Goal: Task Accomplishment & Management: Manage account settings

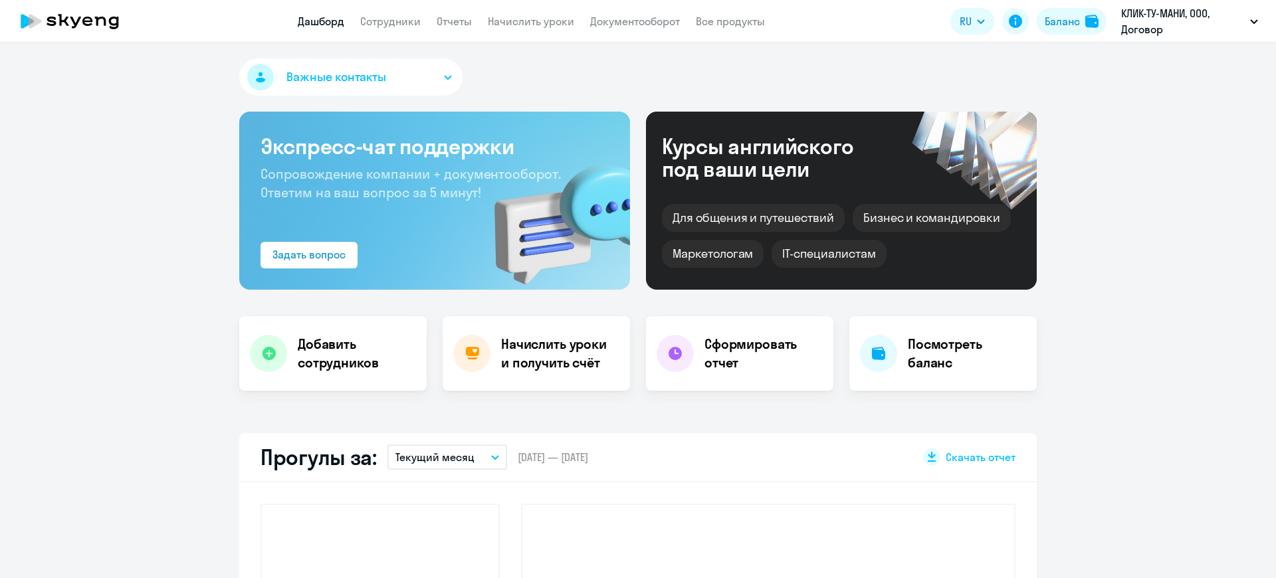
select select "30"
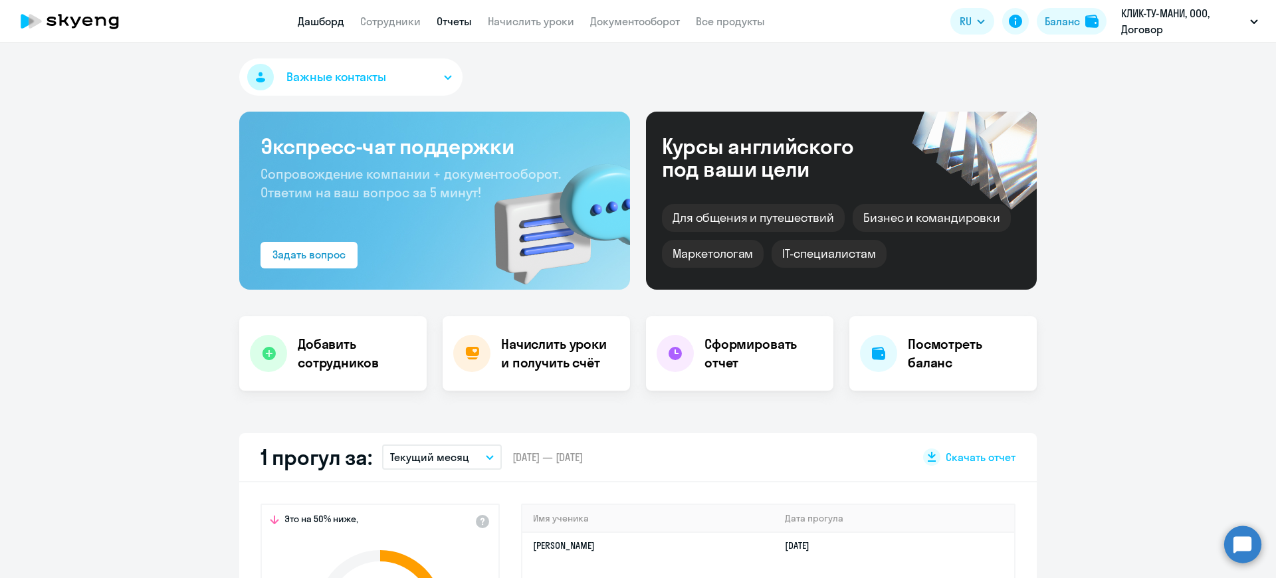
click at [457, 21] on link "Отчеты" at bounding box center [454, 21] width 35 height 13
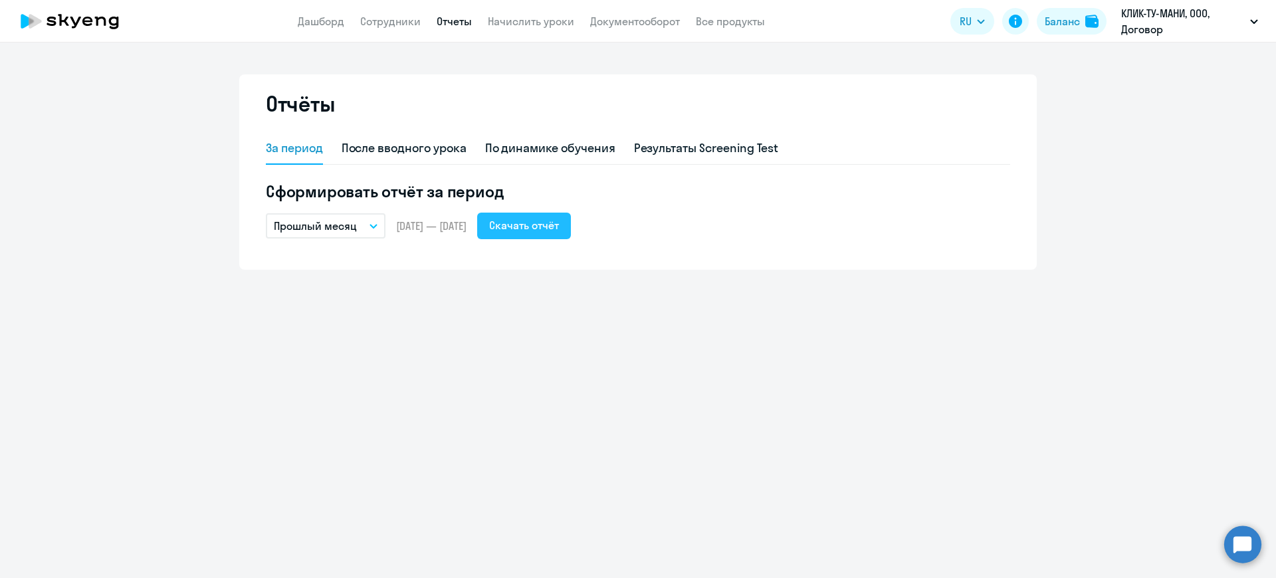
click at [550, 220] on div "Скачать отчёт" at bounding box center [524, 225] width 70 height 16
click at [634, 21] on link "Документооборот" at bounding box center [635, 21] width 90 height 13
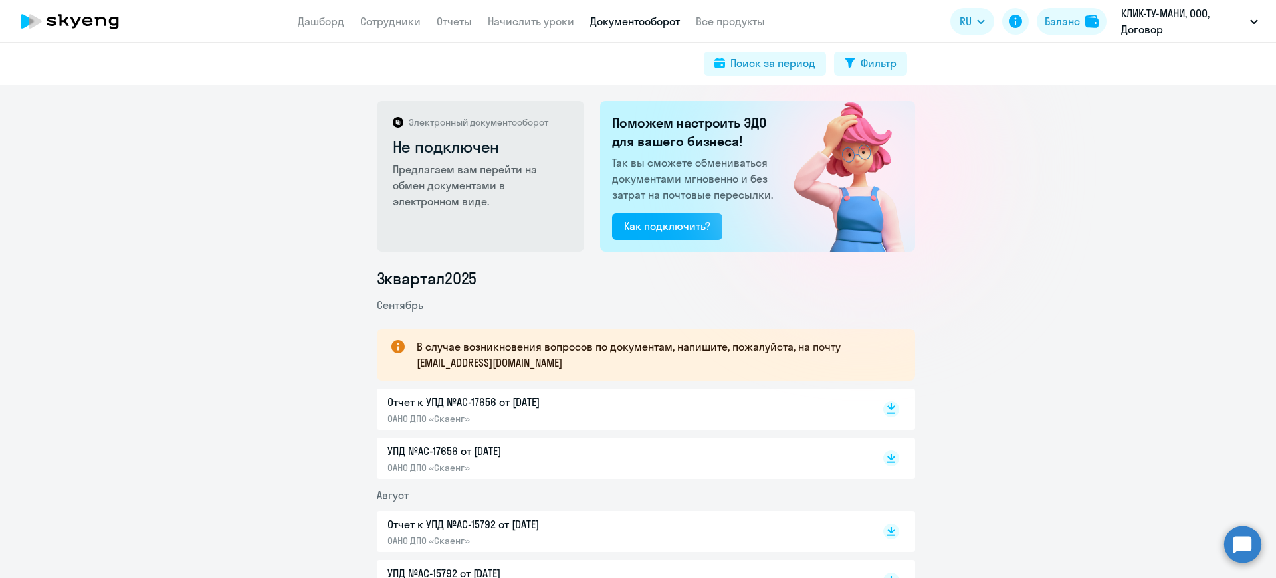
click at [885, 406] on rect at bounding box center [891, 409] width 16 height 16
drag, startPoint x: 391, startPoint y: 22, endPoint x: 397, endPoint y: 26, distance: 7.7
click at [392, 22] on link "Сотрудники" at bounding box center [390, 21] width 60 height 13
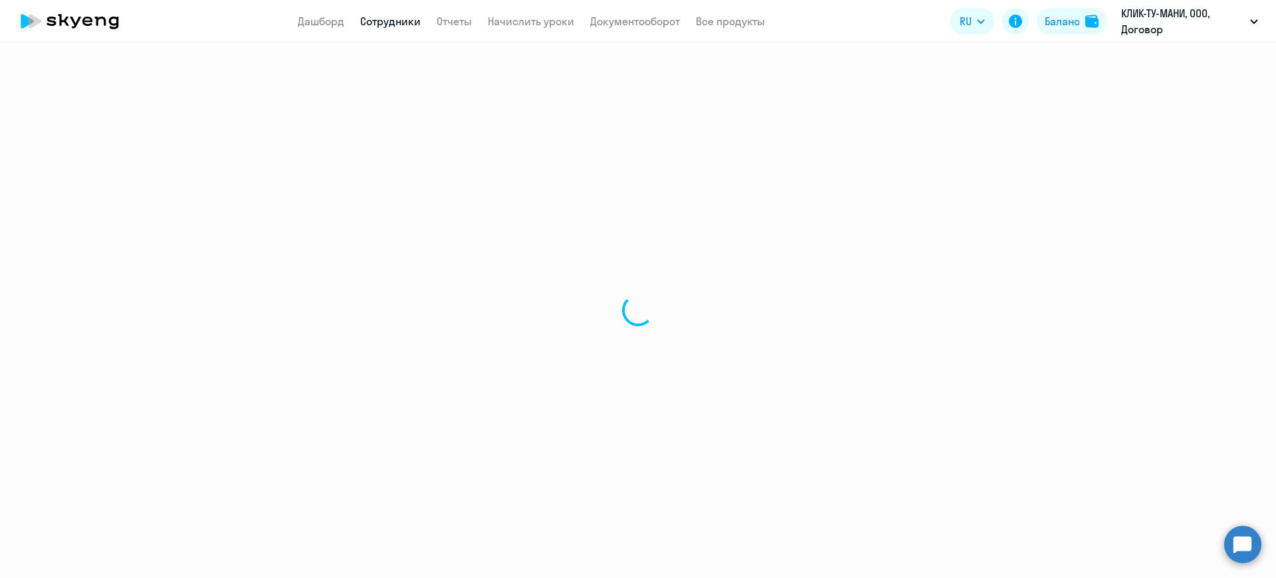
select select "30"
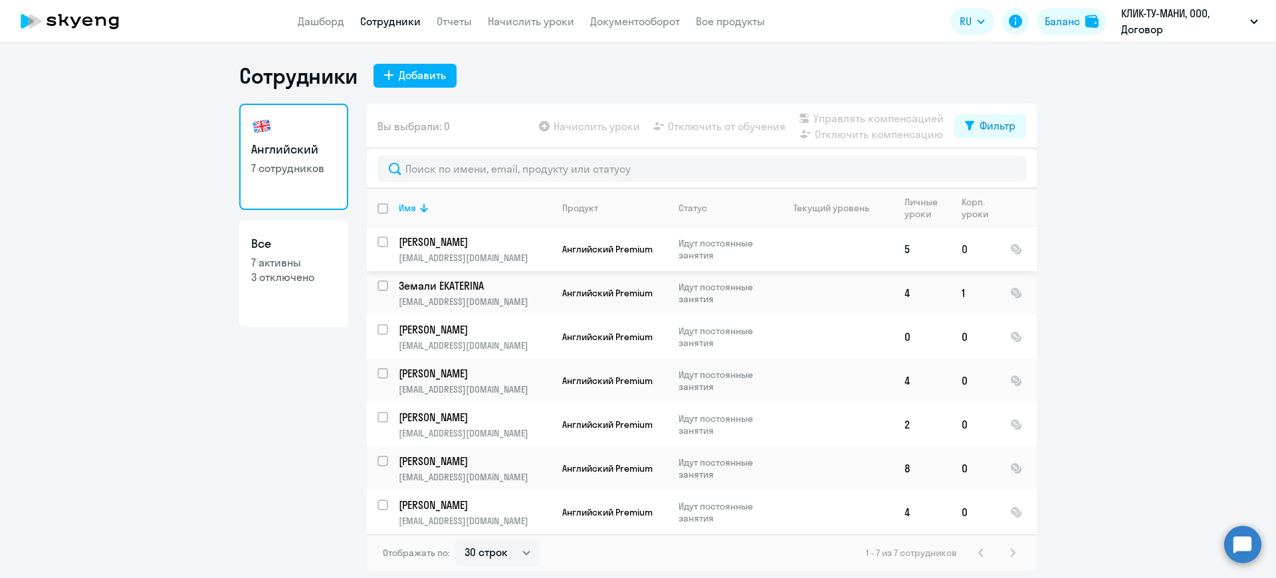
click at [435, 250] on td "[PERSON_NAME] [EMAIL_ADDRESS][DOMAIN_NAME]" at bounding box center [469, 249] width 163 height 44
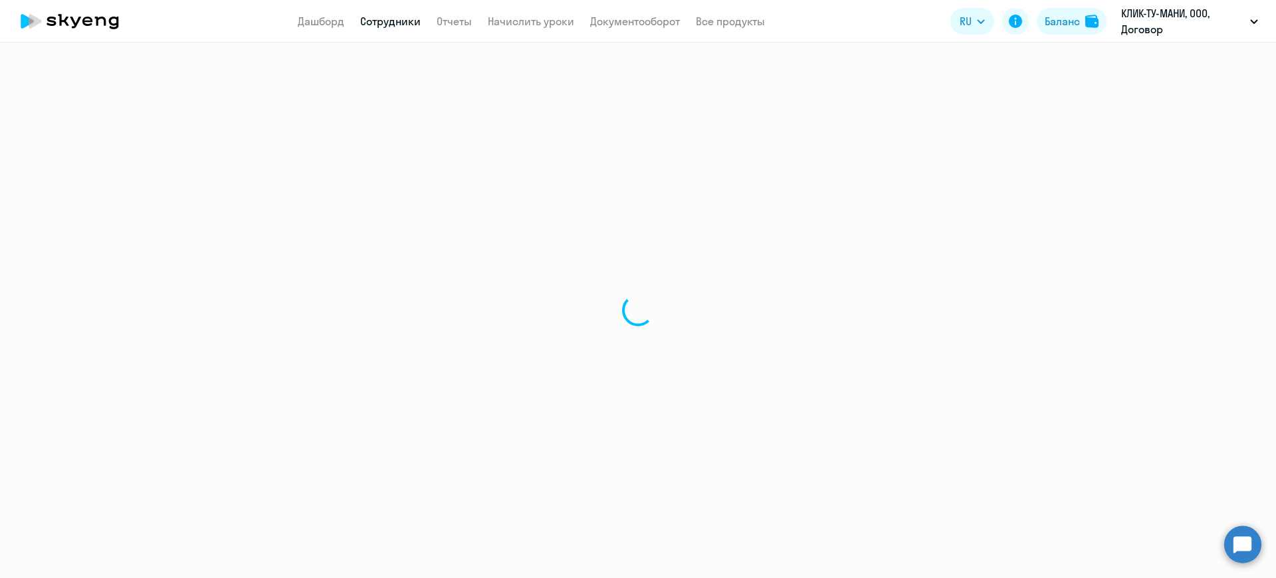
select select "english"
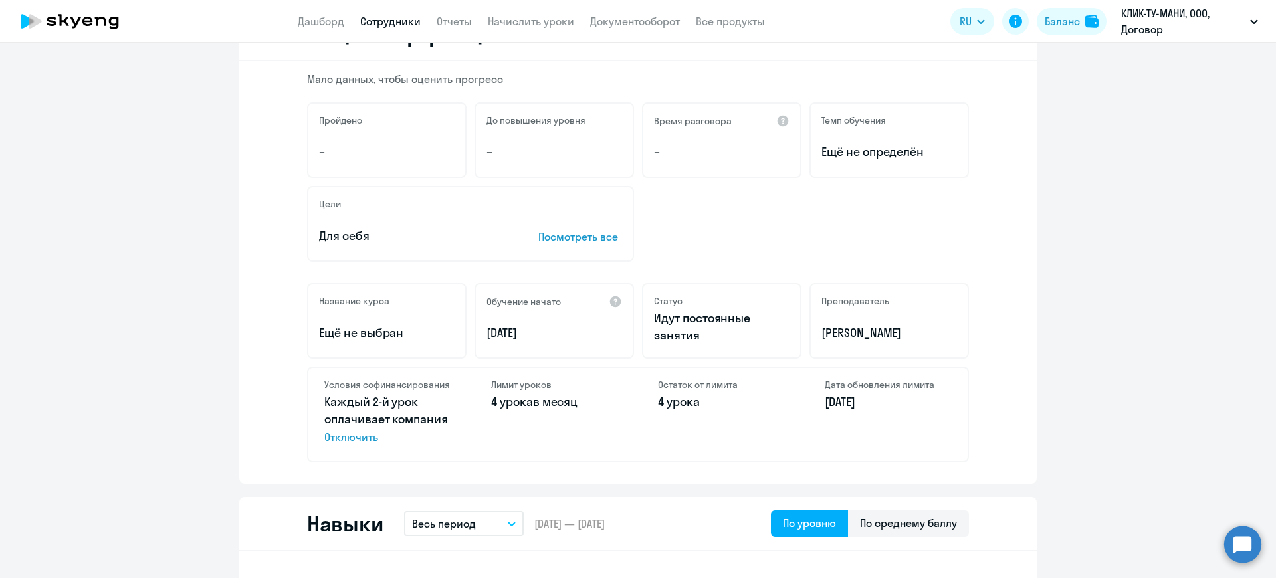
scroll to position [199, 0]
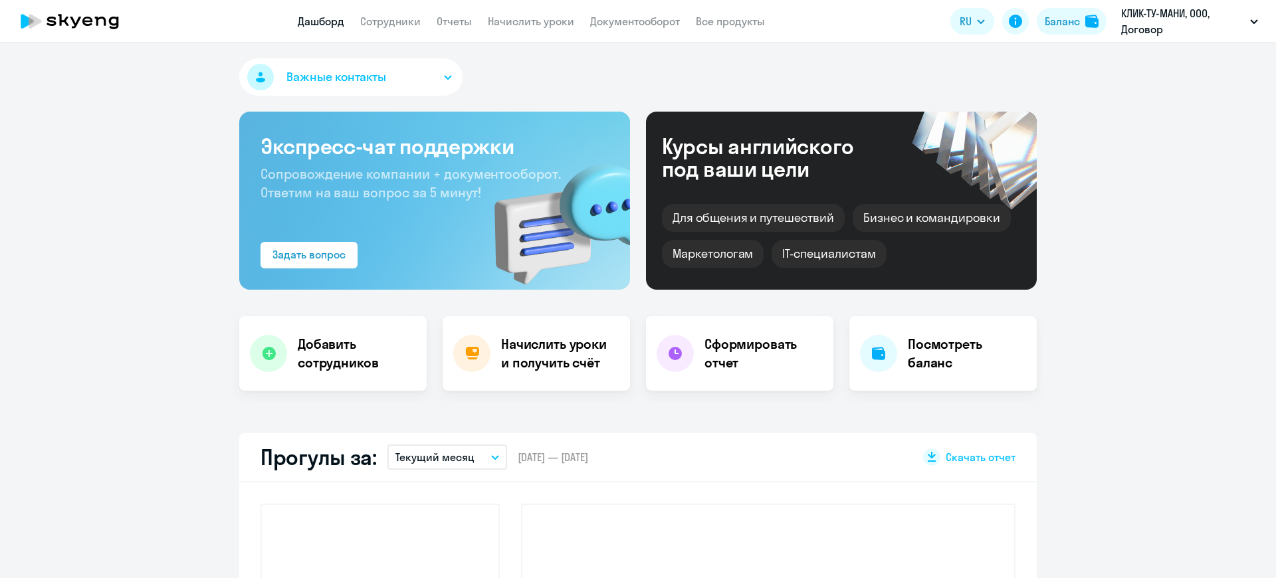
select select "30"
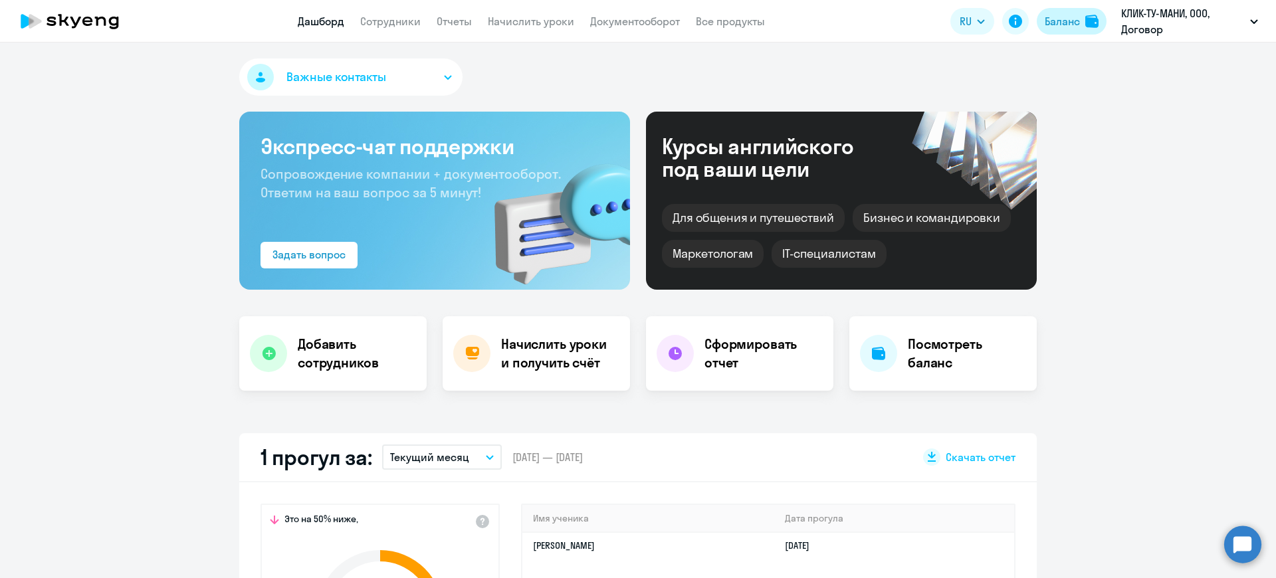
click at [1057, 23] on div "Баланс" at bounding box center [1061, 21] width 35 height 16
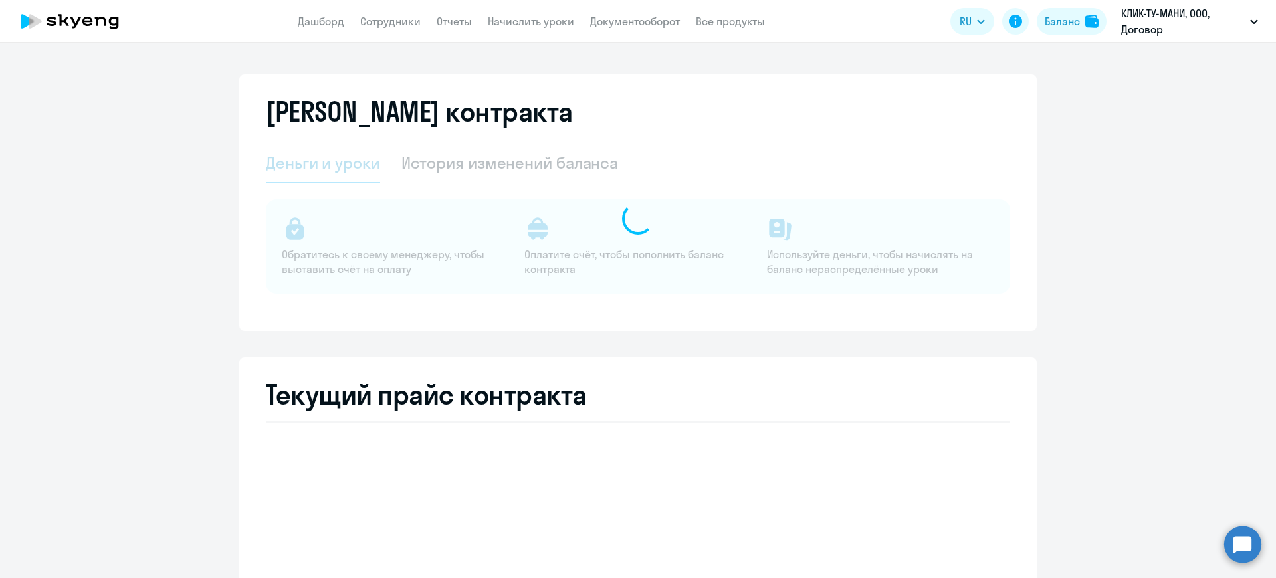
select select "english_adult_not_native_speaker"
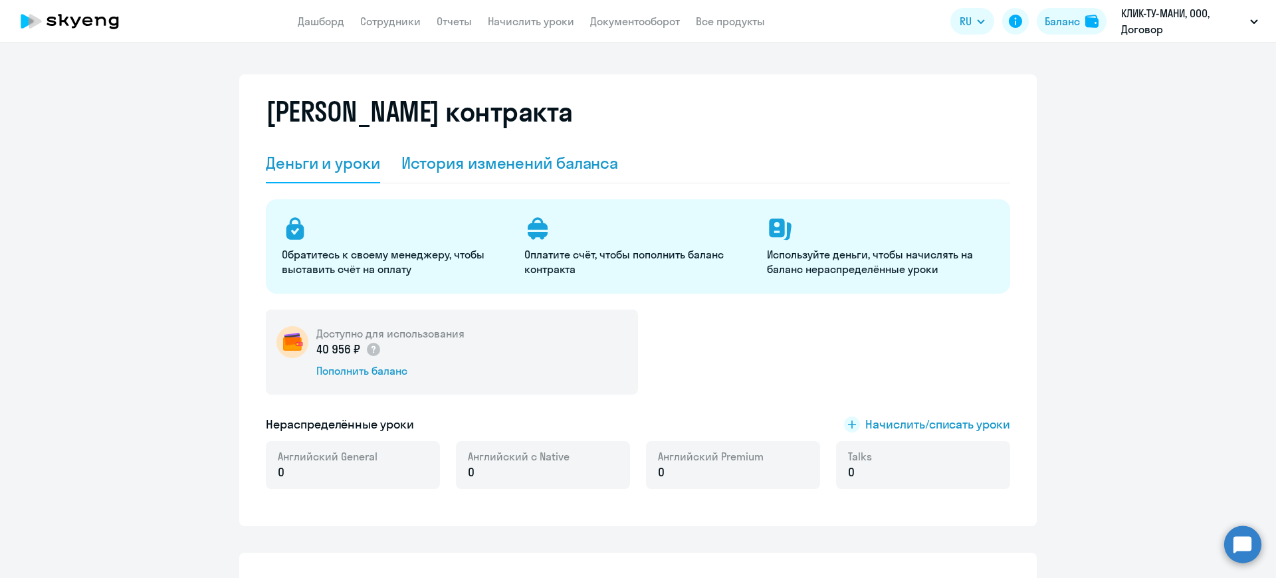
click at [499, 161] on div "История изменений баланса" at bounding box center [509, 162] width 217 height 21
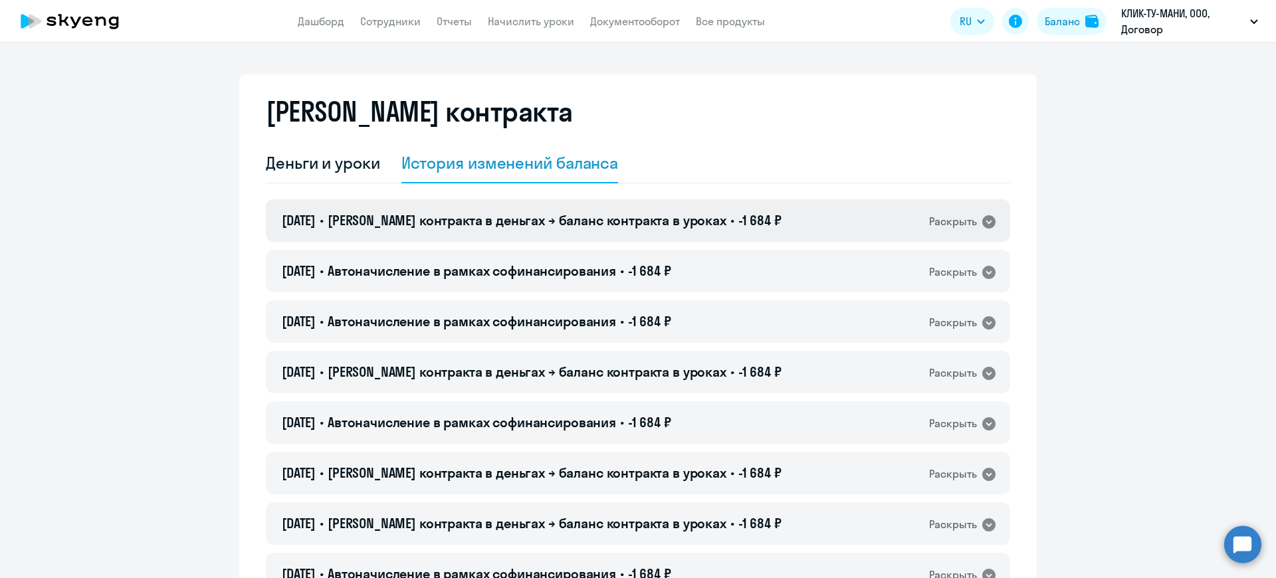
click at [972, 223] on div "Раскрыть" at bounding box center [963, 221] width 68 height 17
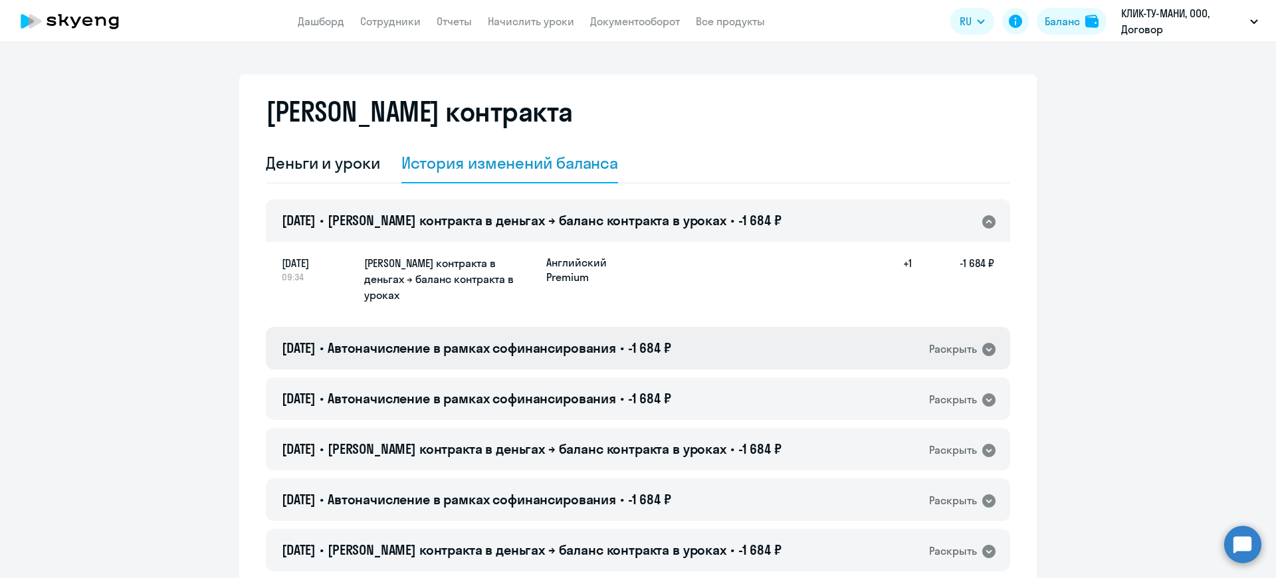
click at [981, 342] on icon at bounding box center [989, 350] width 16 height 16
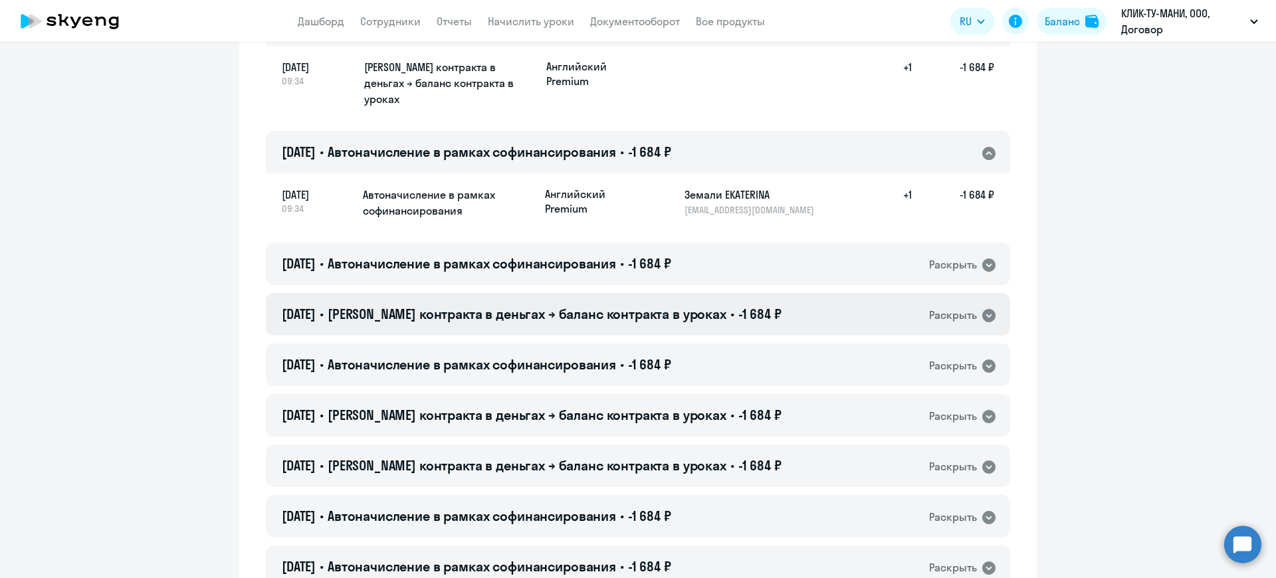
scroll to position [199, 0]
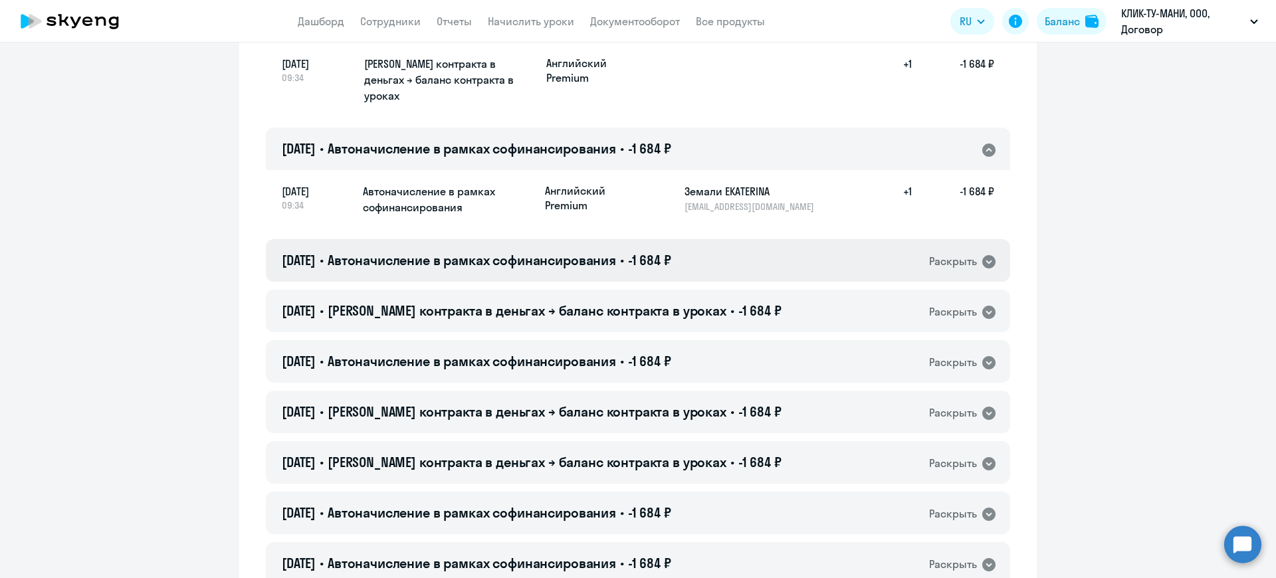
click at [981, 254] on icon at bounding box center [989, 262] width 16 height 16
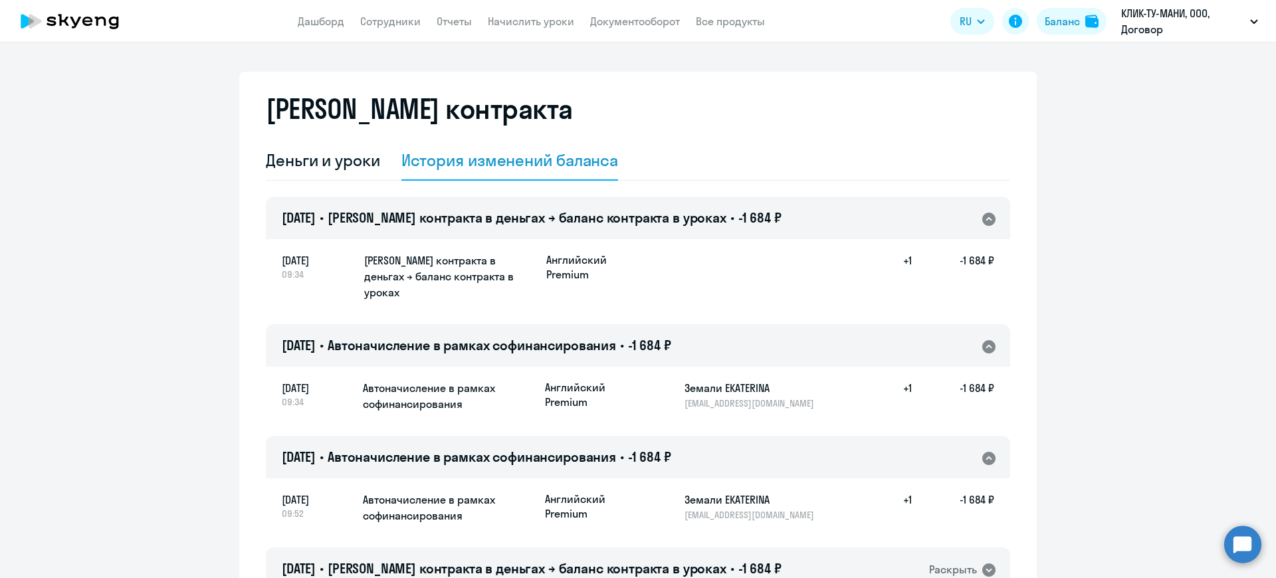
scroll to position [0, 0]
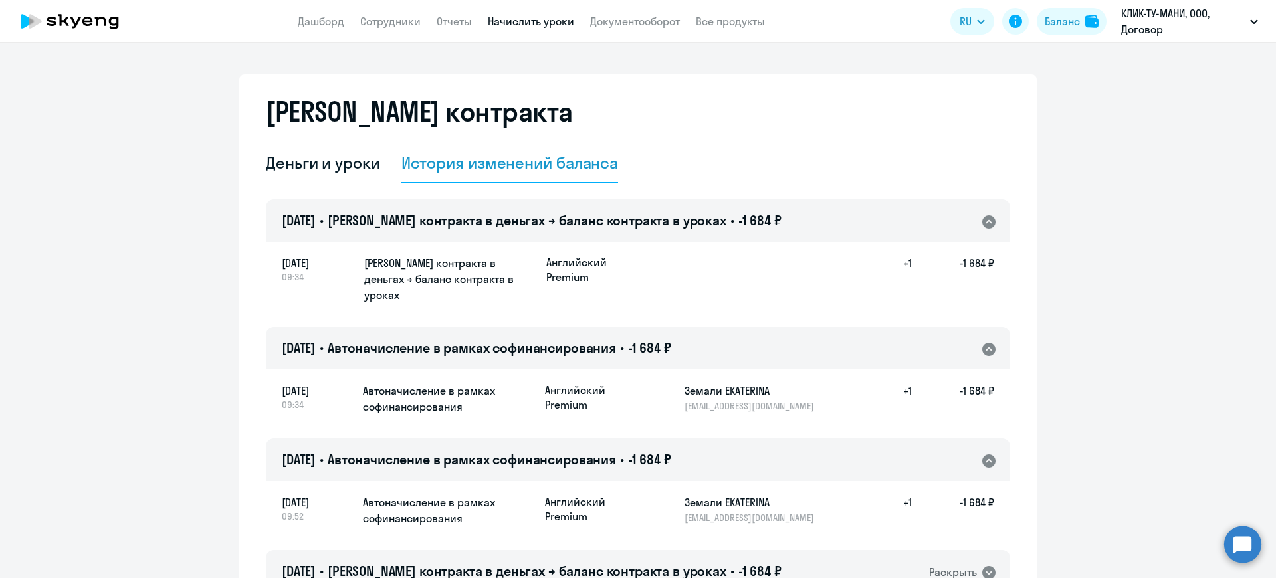
click at [544, 17] on link "Начислить уроки" at bounding box center [531, 21] width 86 height 13
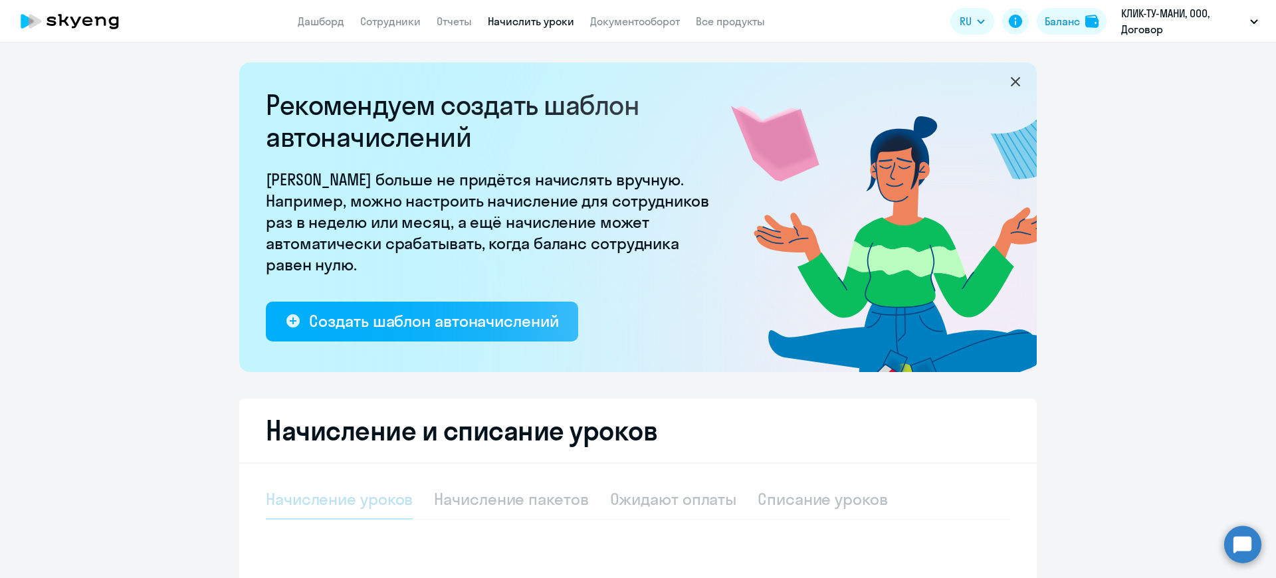
select select "10"
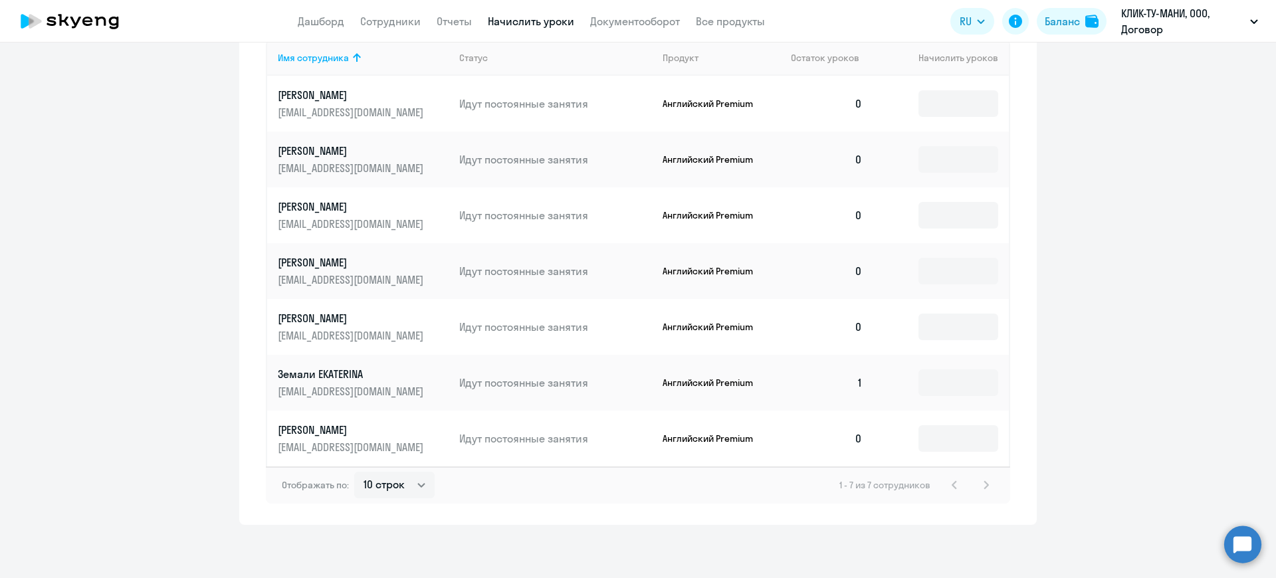
scroll to position [205, 0]
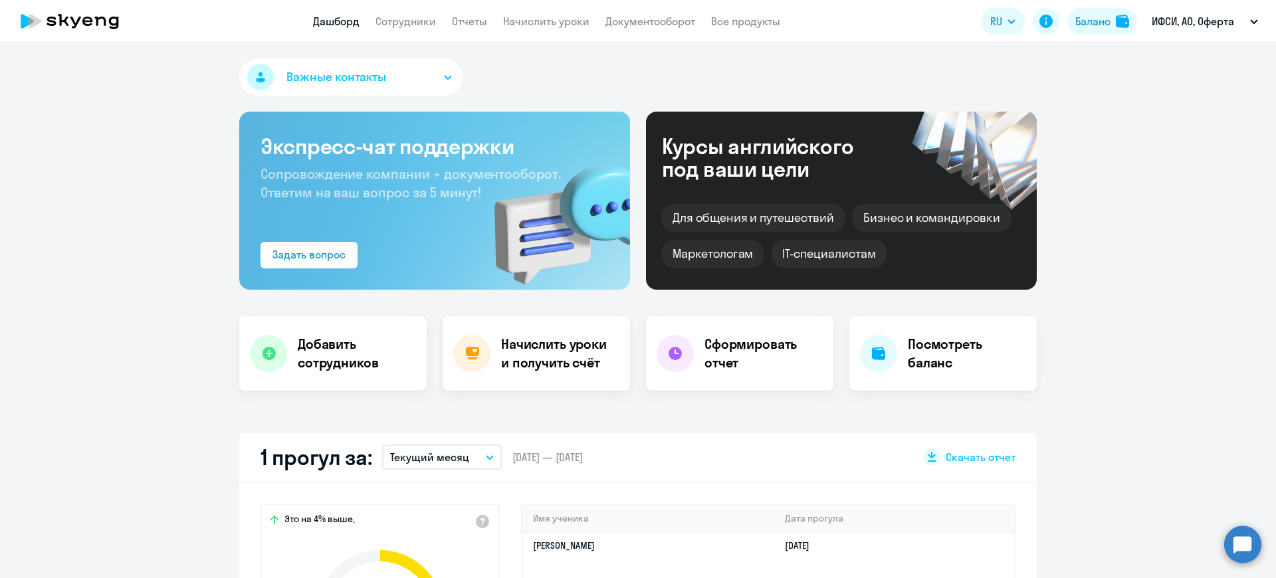
select select "30"
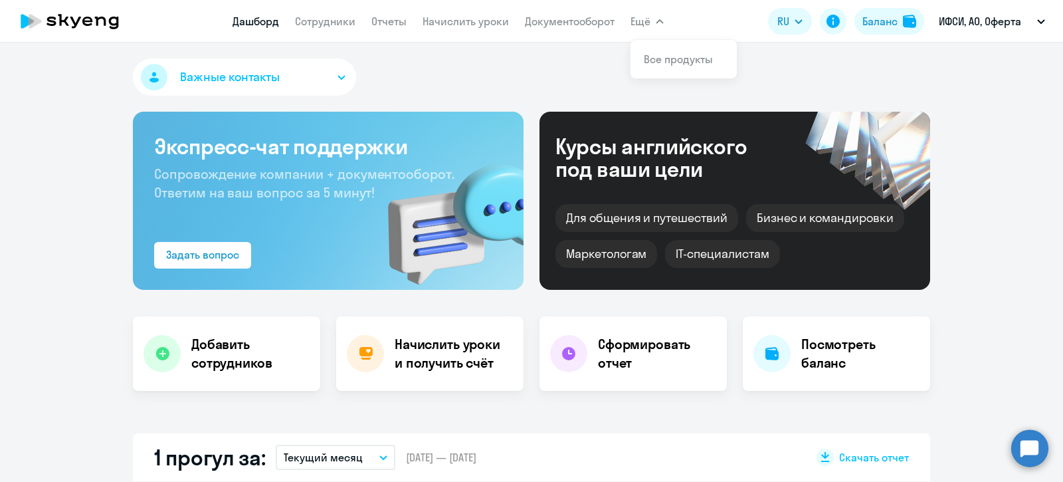
click at [338, 80] on button "Важные контакты" at bounding box center [244, 76] width 223 height 37
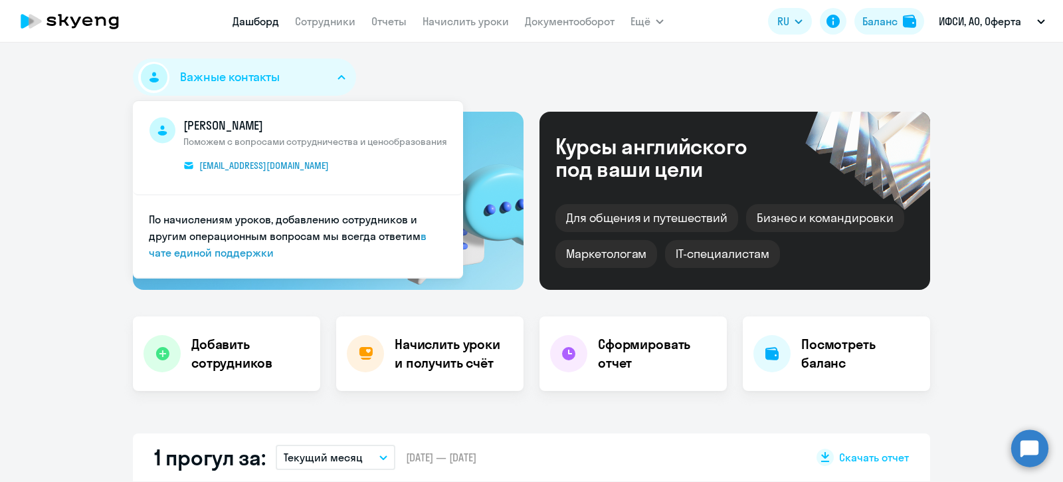
click at [336, 74] on button "Важные контакты" at bounding box center [244, 76] width 223 height 37
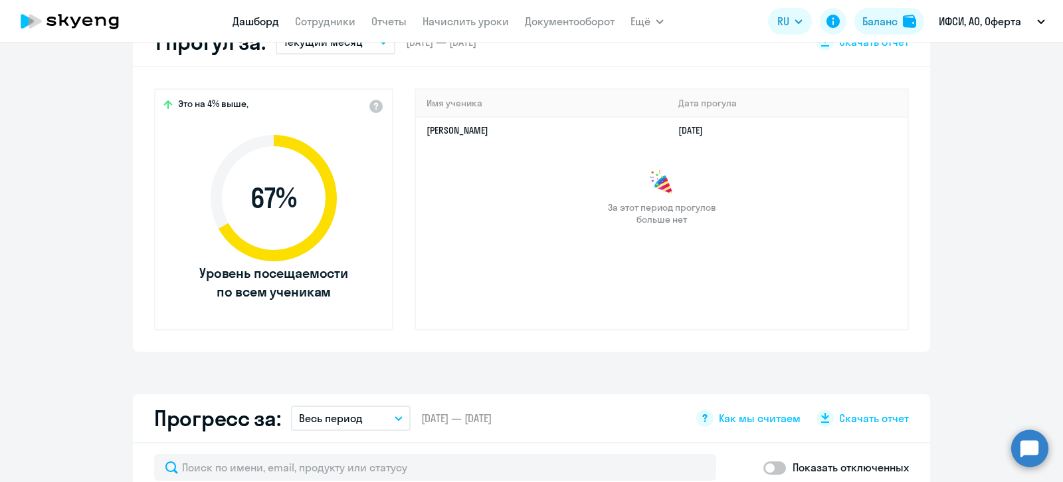
scroll to position [332, 0]
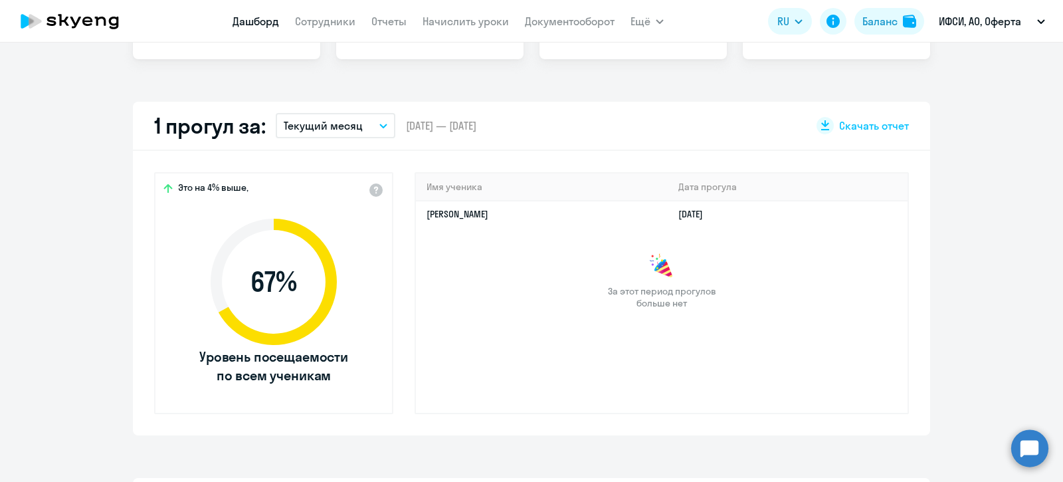
click at [370, 122] on button "Текущий месяц" at bounding box center [336, 125] width 120 height 25
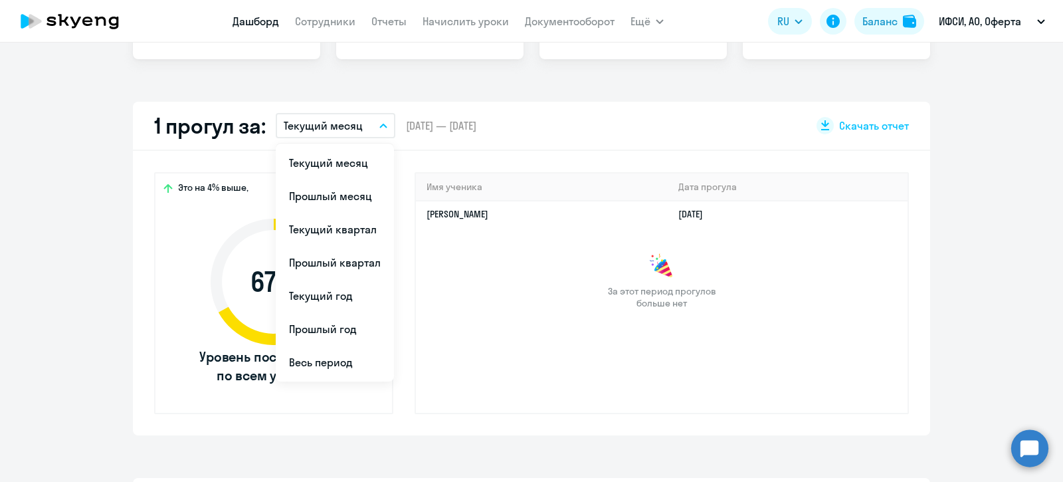
click at [370, 122] on button "Текущий месяц" at bounding box center [336, 125] width 120 height 25
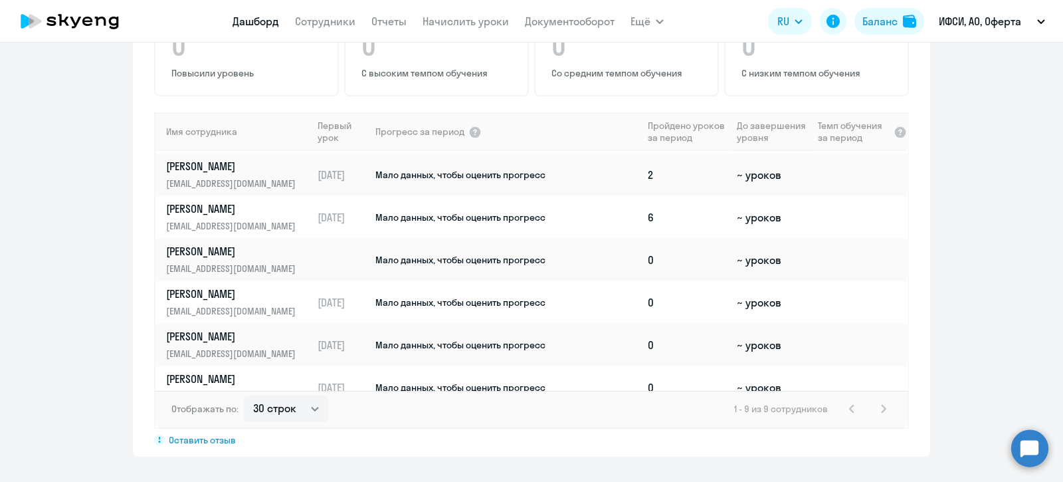
scroll to position [0, 0]
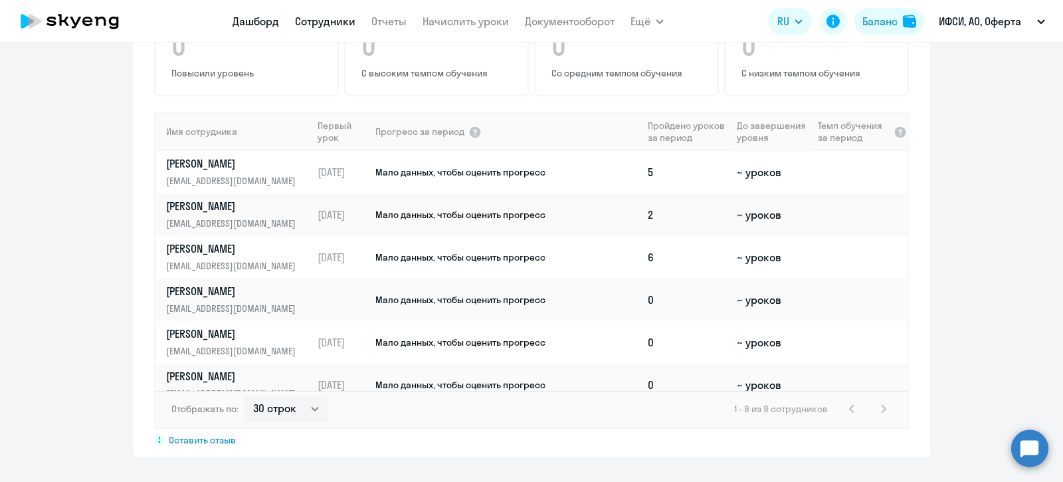
click at [312, 19] on link "Сотрудники" at bounding box center [325, 21] width 60 height 13
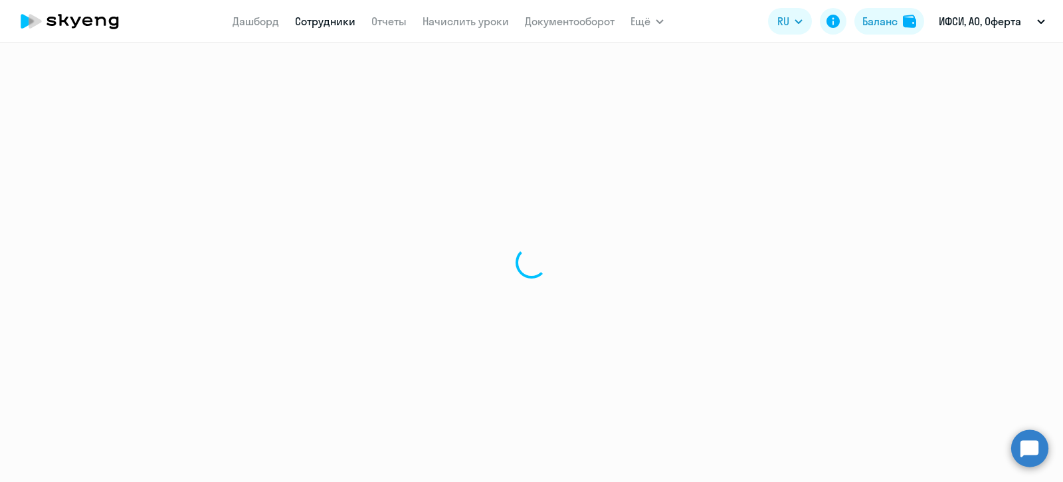
select select "30"
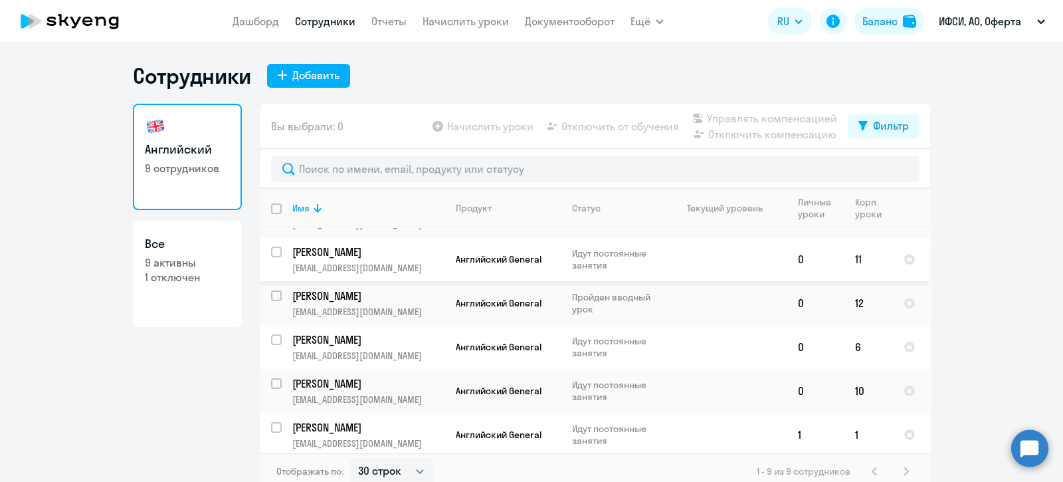
scroll to position [82, 0]
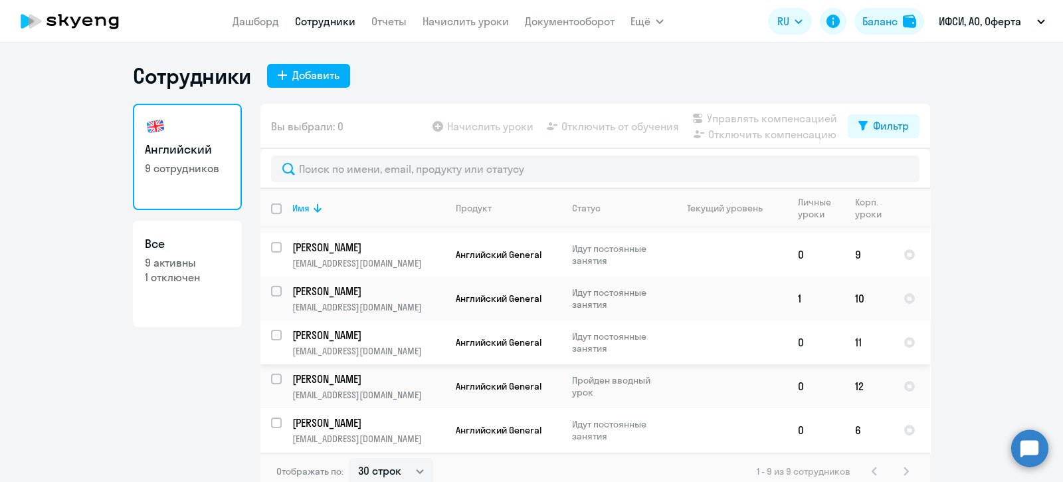
click at [326, 339] on p "Новиков Аркадий" at bounding box center [367, 335] width 150 height 15
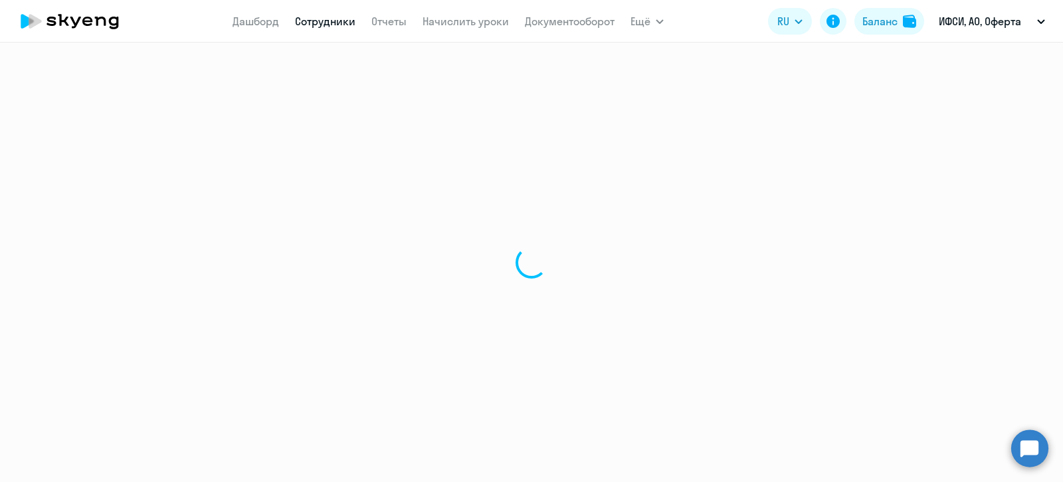
select select "english"
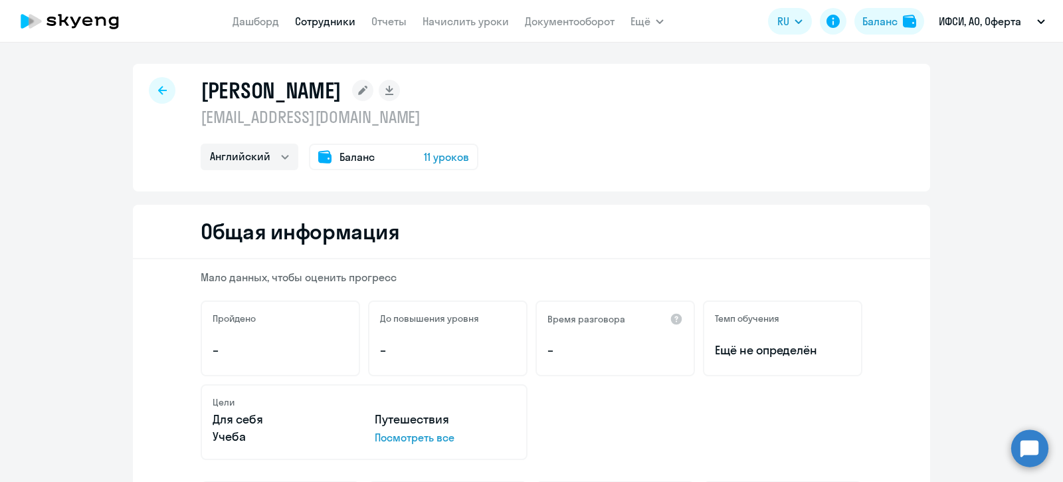
click at [158, 87] on icon at bounding box center [162, 90] width 9 height 9
select select "30"
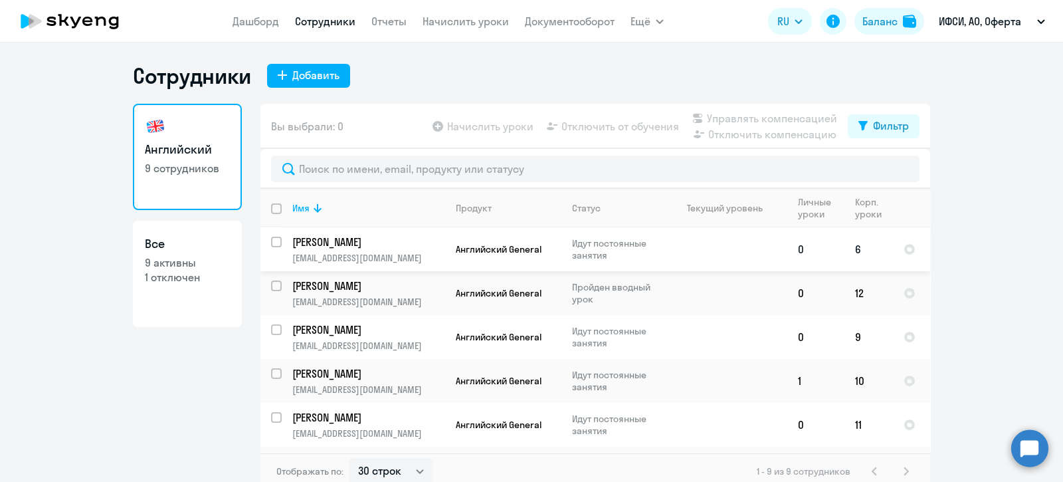
click at [271, 239] on input "select row 42363192" at bounding box center [284, 250] width 27 height 27
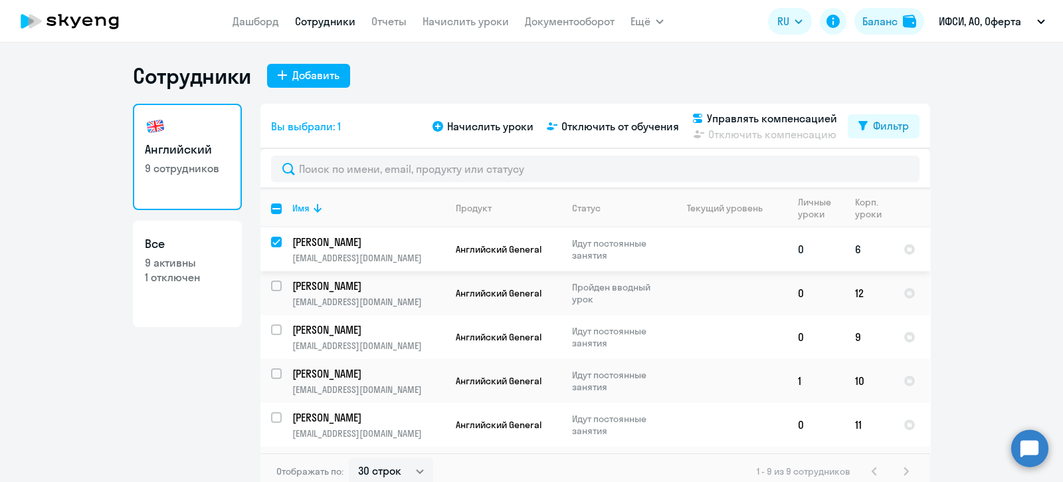
click at [273, 239] on input "deselect row 42363192" at bounding box center [284, 250] width 27 height 27
checkbox input "false"
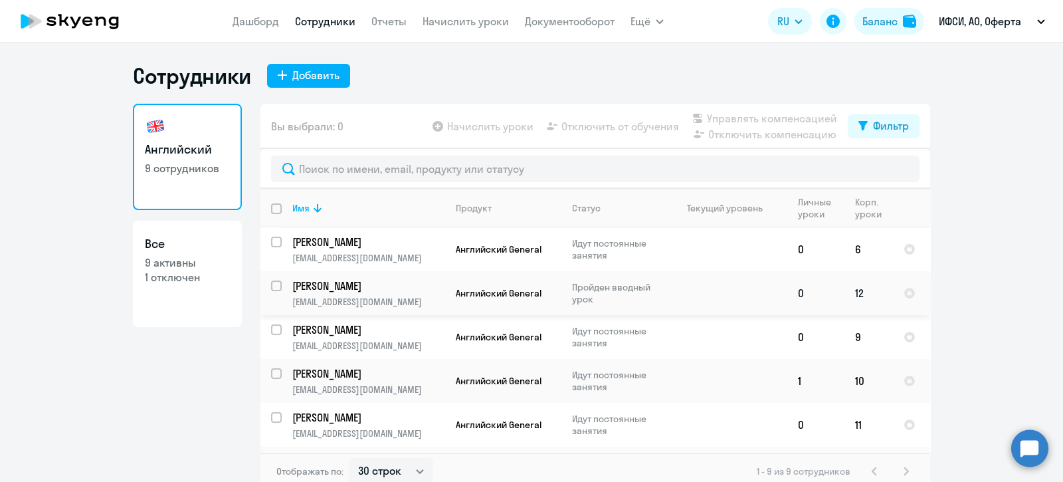
click at [271, 284] on input "select row 42363215" at bounding box center [284, 293] width 27 height 27
checkbox input "true"
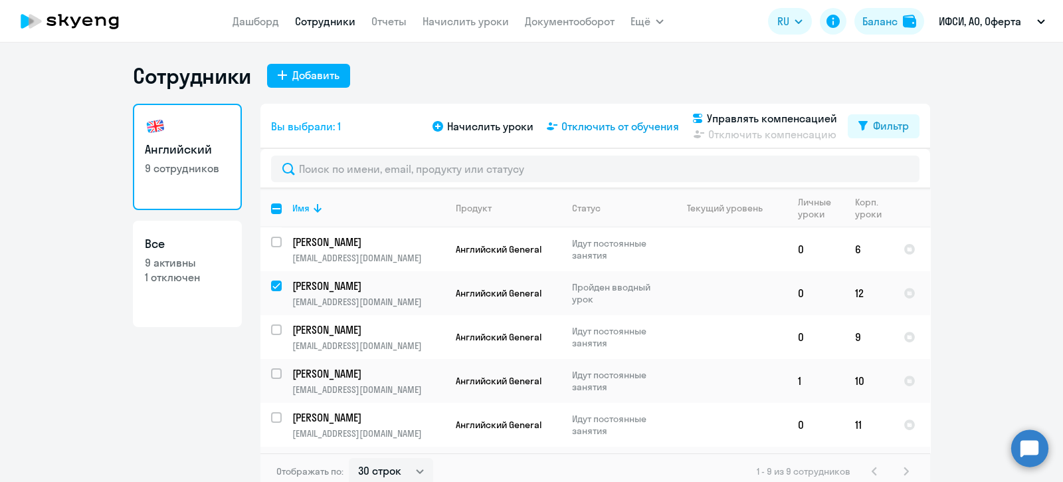
click at [585, 126] on span "Отключить от обучения" at bounding box center [620, 126] width 118 height 16
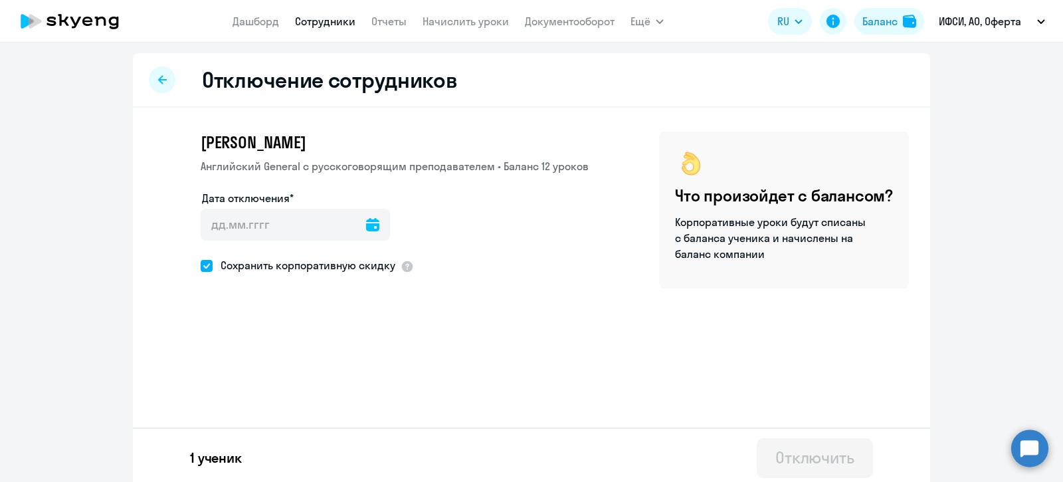
click at [366, 223] on icon at bounding box center [372, 224] width 13 height 13
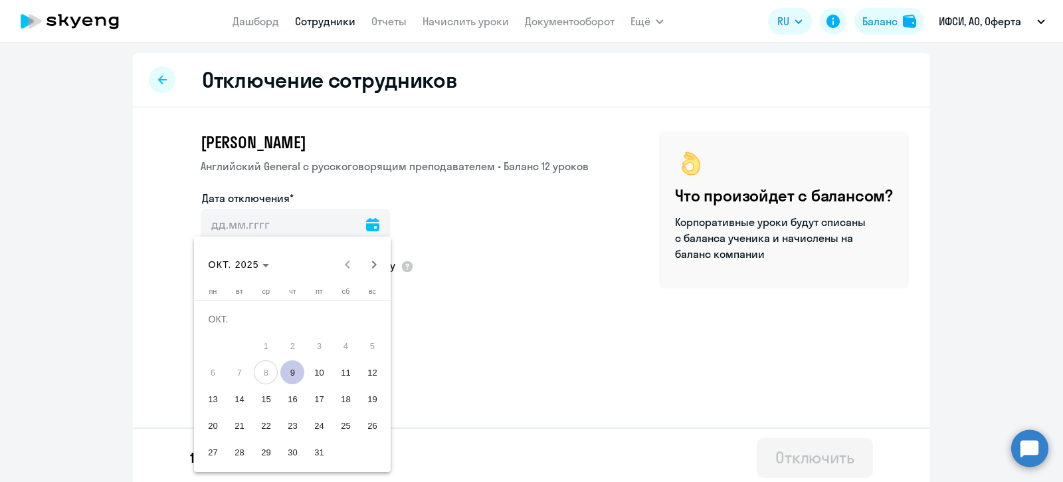
click at [293, 370] on span "9" at bounding box center [292, 372] width 24 height 24
type input "09.10.2025"
type input "9.10.2025"
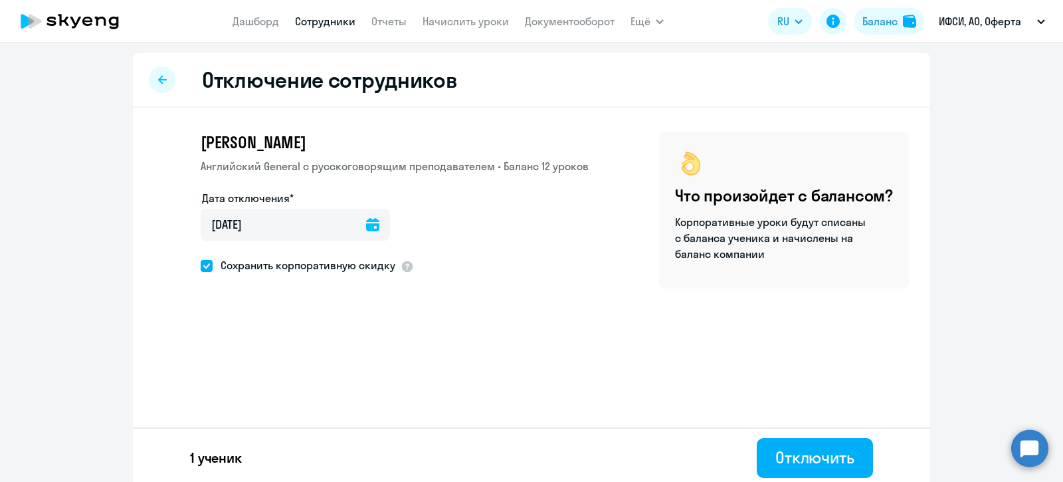
scroll to position [5, 0]
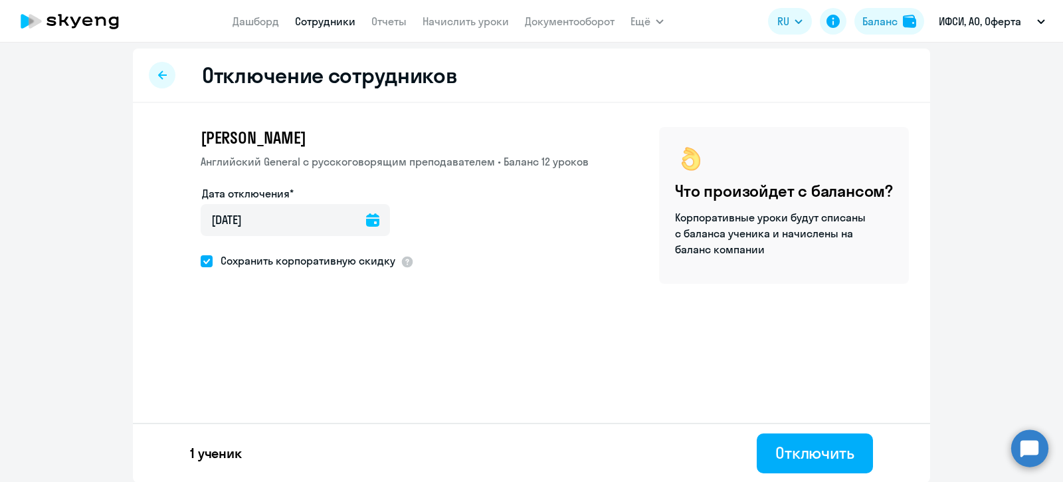
click at [201, 264] on span at bounding box center [207, 261] width 12 height 12
click at [201, 261] on input "Сохранить корпоративную скидку" at bounding box center [200, 260] width 1 height 1
checkbox input "false"
click at [811, 450] on div "Отключить" at bounding box center [814, 452] width 79 height 21
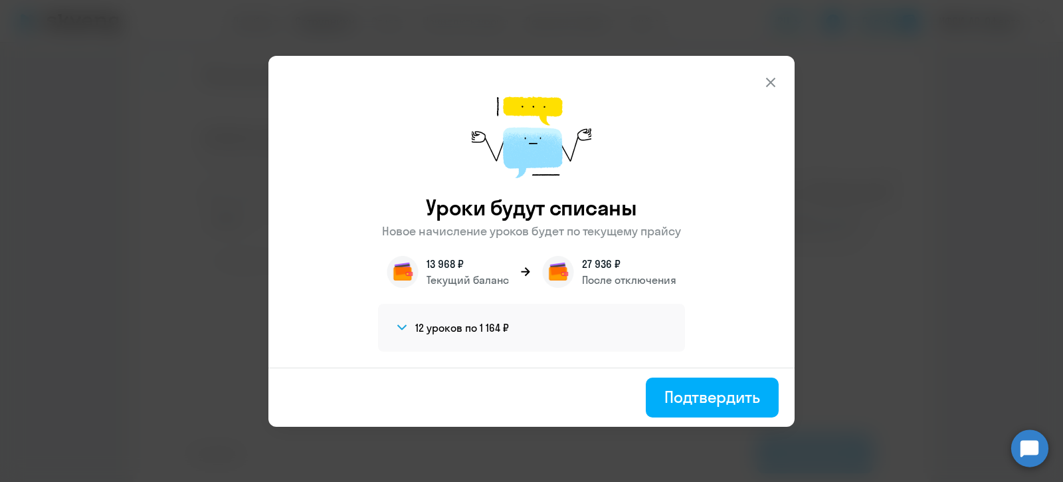
click at [402, 326] on icon at bounding box center [402, 327] width 11 height 6
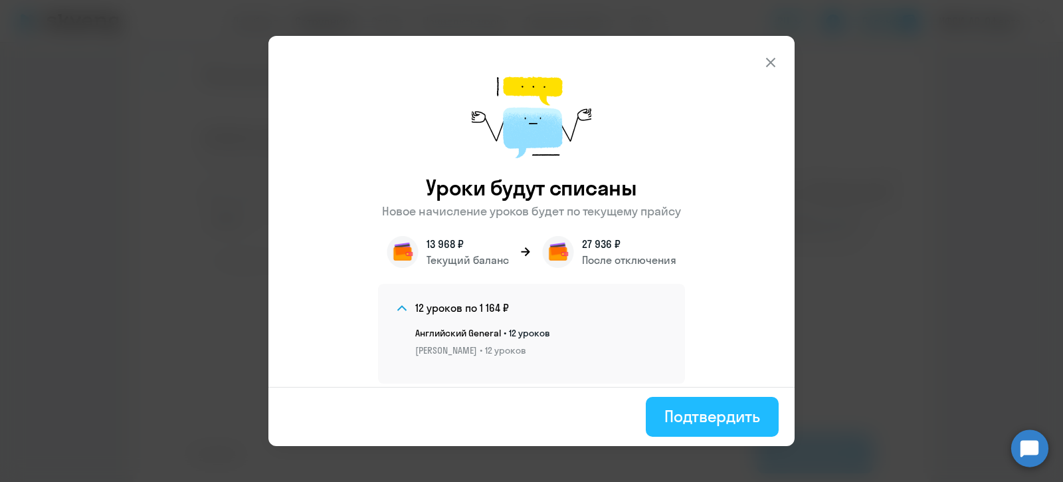
click at [715, 413] on div "Подтвердить" at bounding box center [712, 415] width 96 height 21
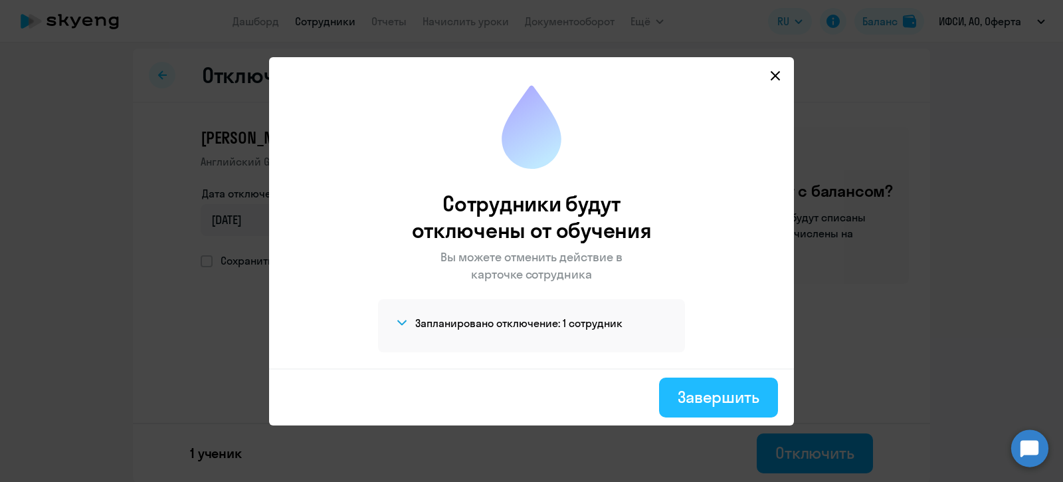
click at [698, 399] on div "Завершить" at bounding box center [719, 396] width 82 height 21
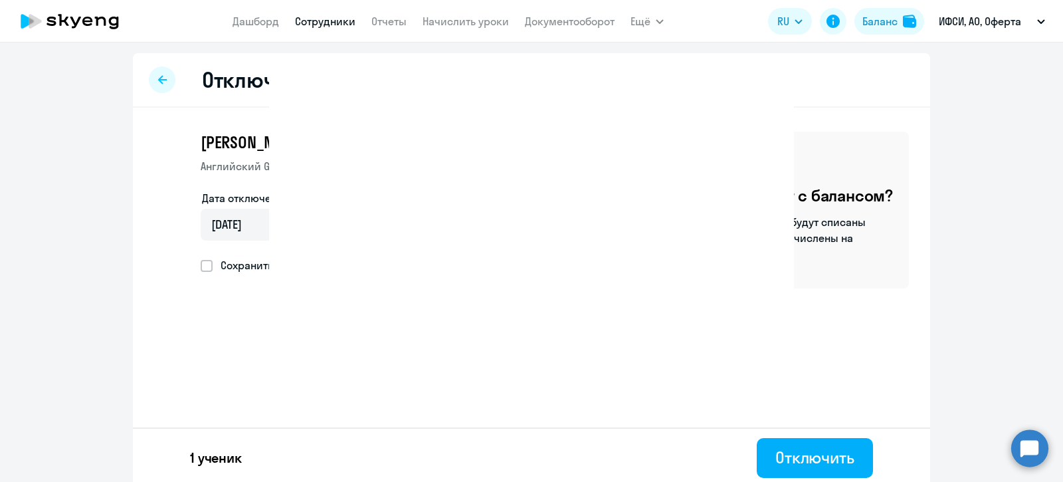
select select "30"
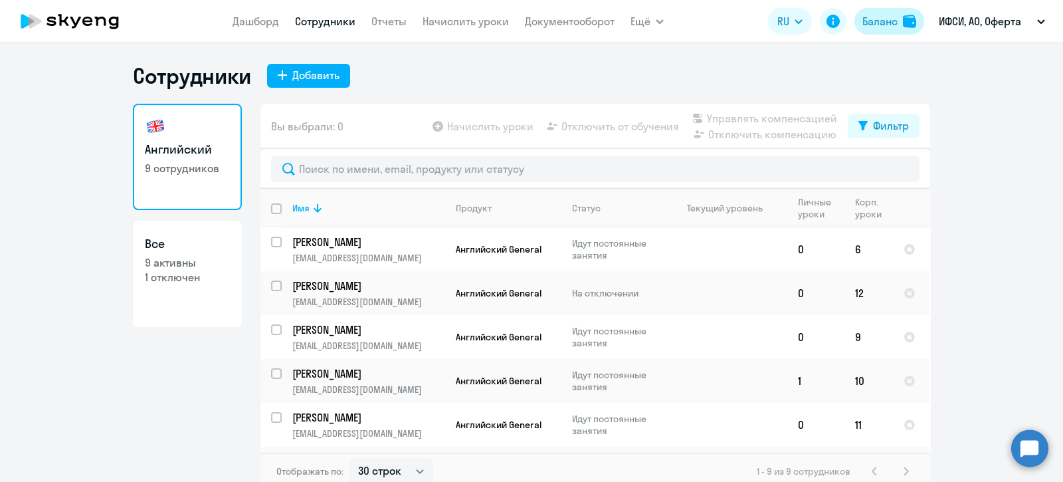
click at [878, 20] on div "Баланс" at bounding box center [879, 21] width 35 height 16
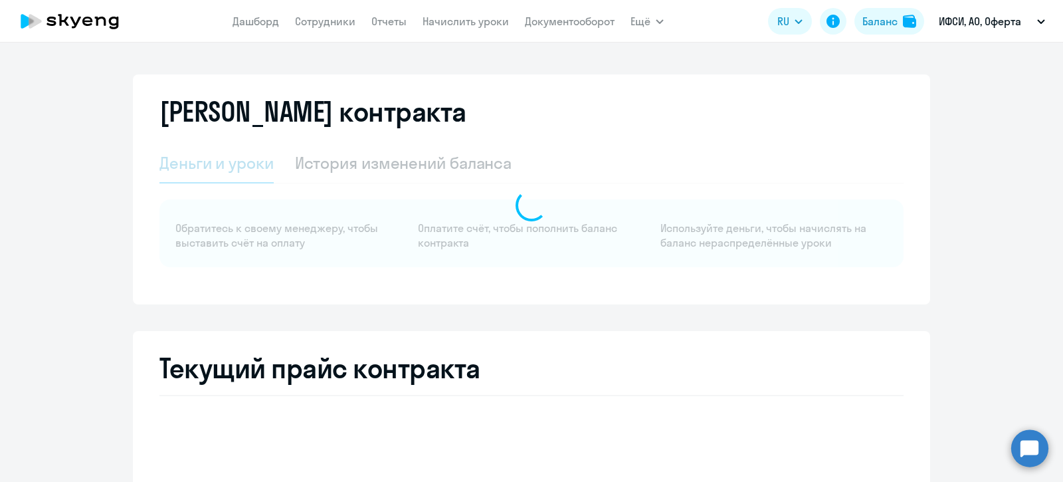
select select "english_adult_not_native_speaker"
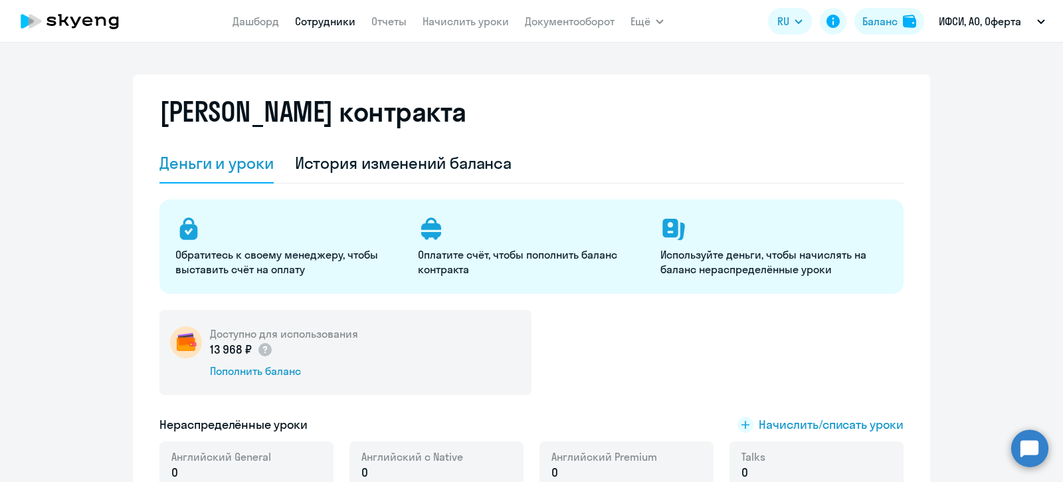
click at [329, 19] on link "Сотрудники" at bounding box center [325, 21] width 60 height 13
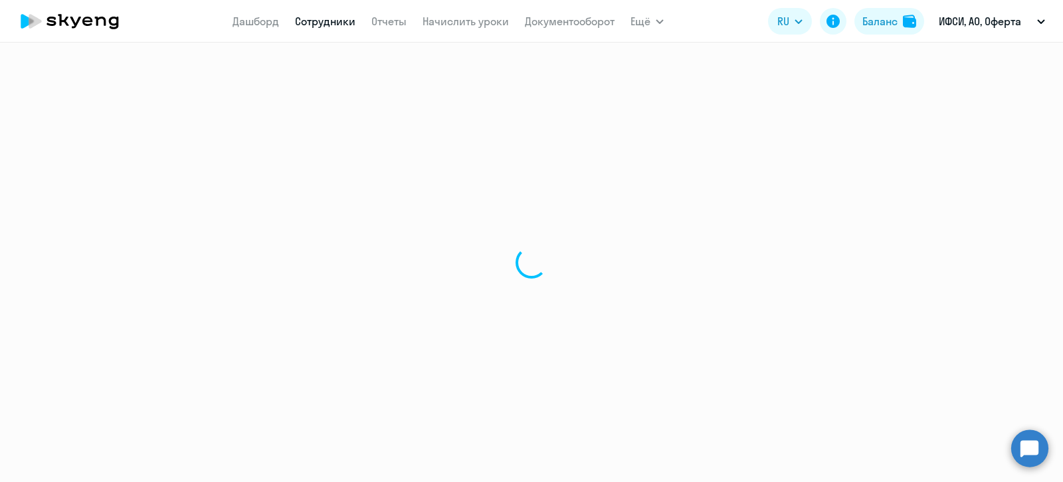
select select "30"
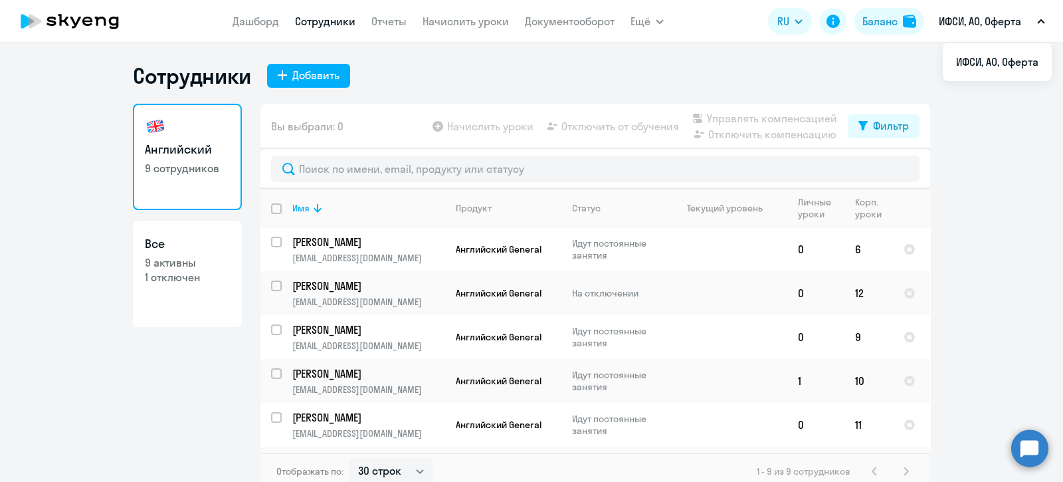
click at [627, 61] on div "Сотрудники Добавить Английский 9 сотрудников Все 9 активны 1 отключен Вы выбрал…" at bounding box center [531, 262] width 1063 height 439
click at [292, 75] on div "Добавить" at bounding box center [315, 75] width 47 height 16
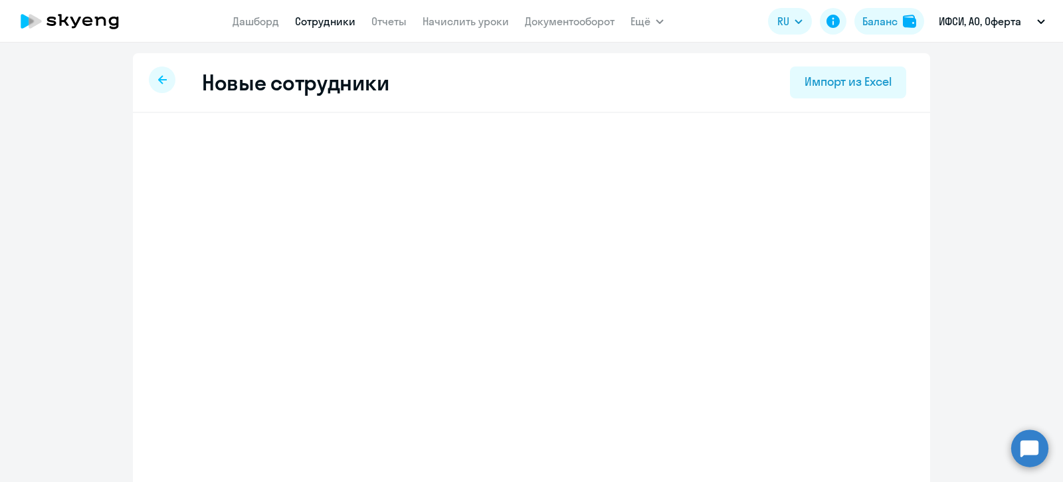
select select "english_adult_not_native_speaker"
select select "3"
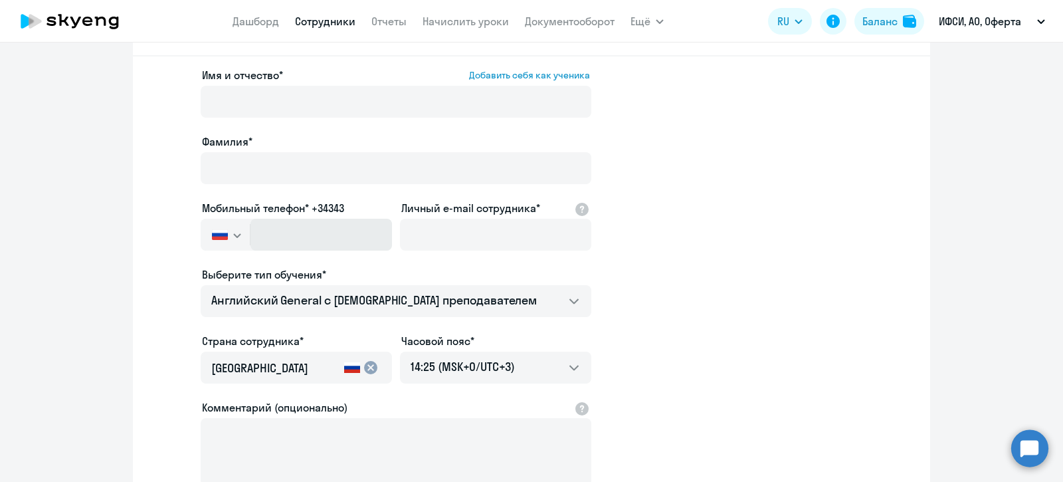
scroll to position [82, 0]
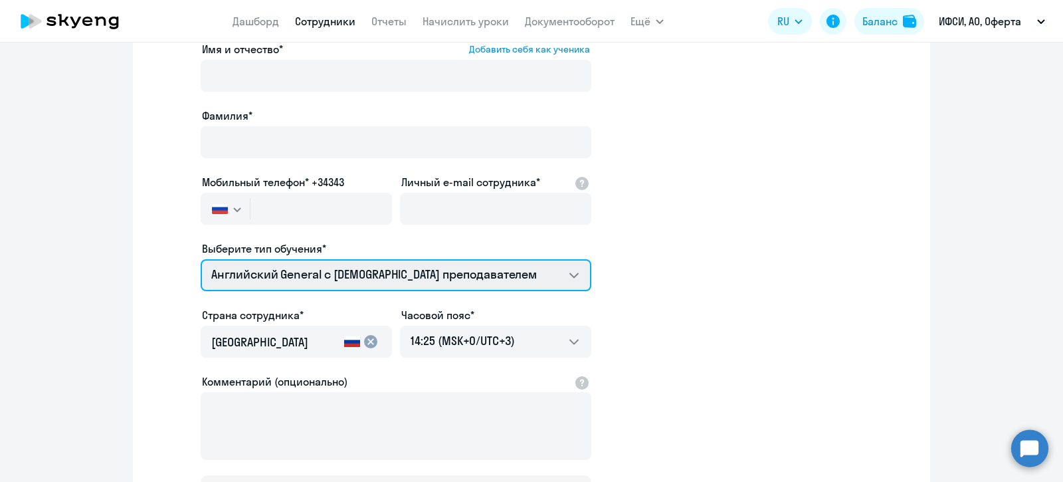
click at [569, 274] on select "Английский General с русскоговорящим преподавателем" at bounding box center [396, 275] width 391 height 32
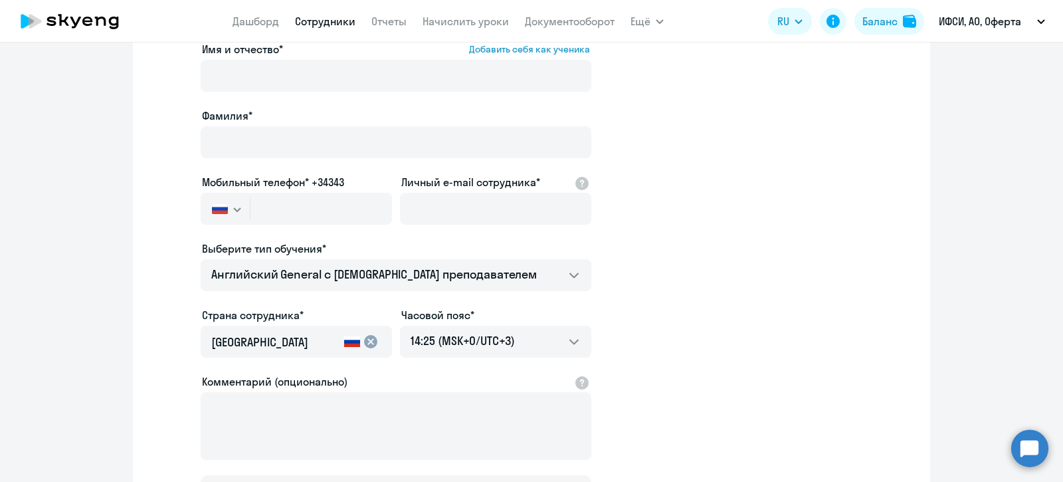
click at [645, 262] on app-new-student-form "Имя и отчество* Добавить себя как ученика Фамилия* Мобильный телефон* +34343 Ро…" at bounding box center [531, 278] width 755 height 474
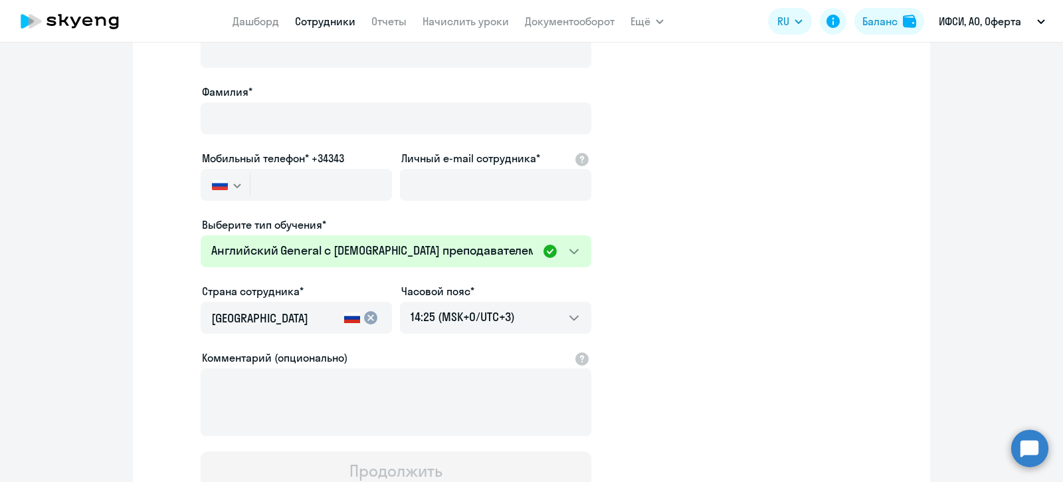
scroll to position [0, 0]
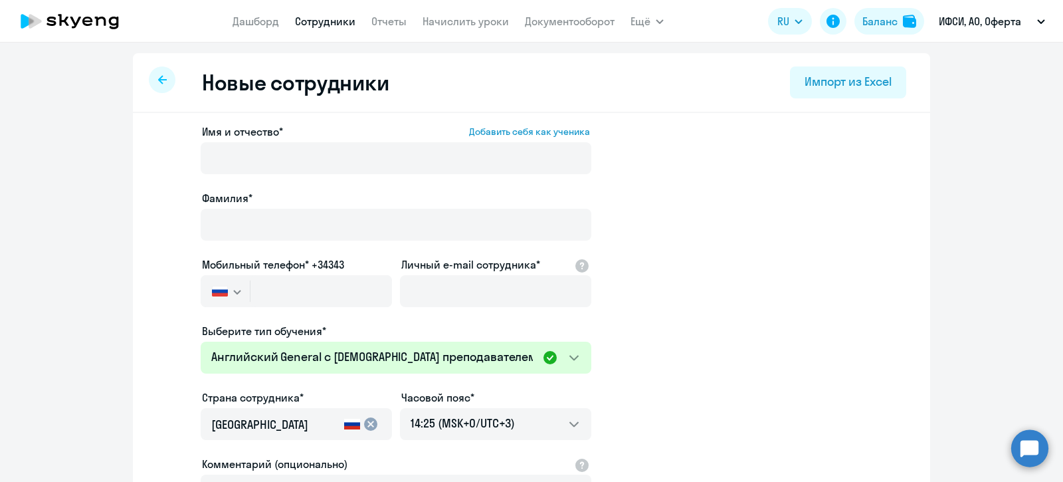
click at [158, 77] on icon at bounding box center [162, 79] width 9 height 9
select select "30"
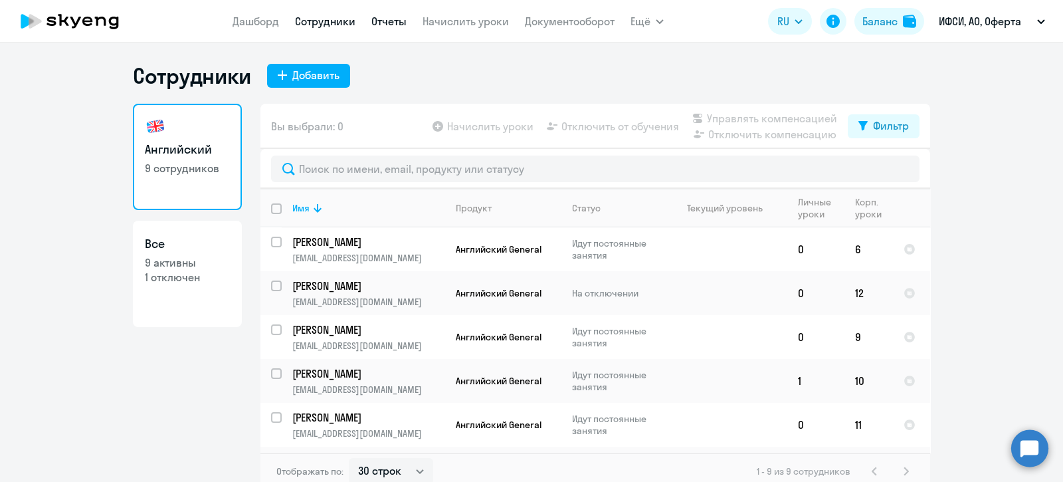
click at [385, 17] on link "Отчеты" at bounding box center [388, 21] width 35 height 13
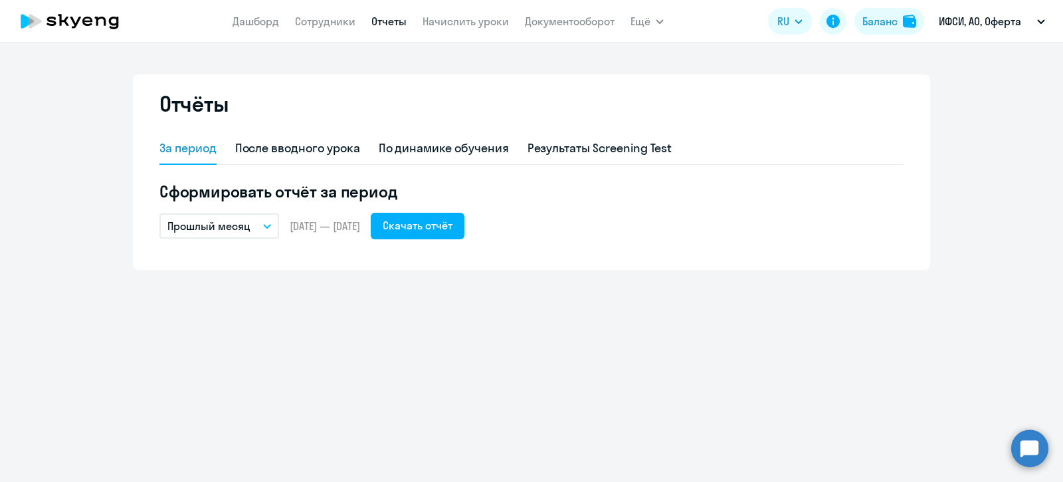
click at [331, 20] on link "Сотрудники" at bounding box center [325, 21] width 60 height 13
select select "30"
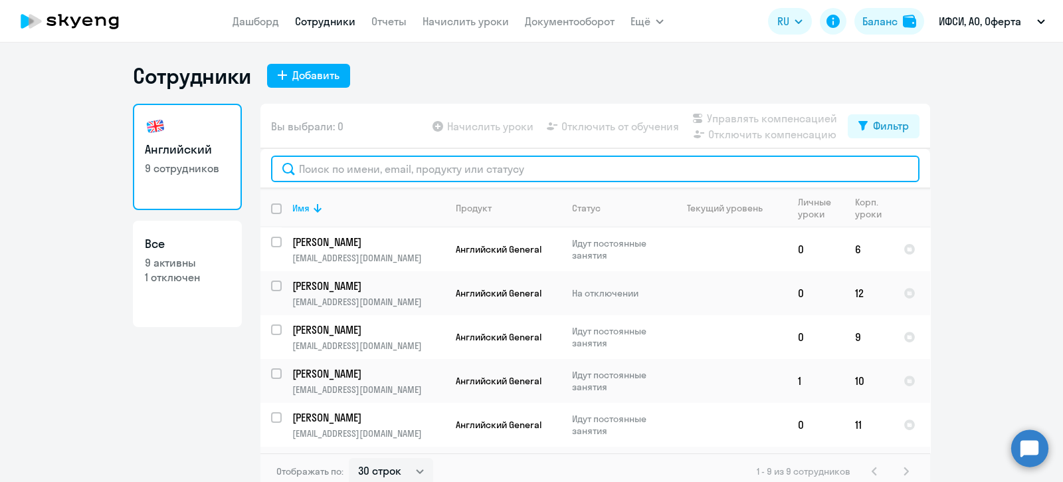
click at [326, 176] on input "text" at bounding box center [595, 168] width 648 height 27
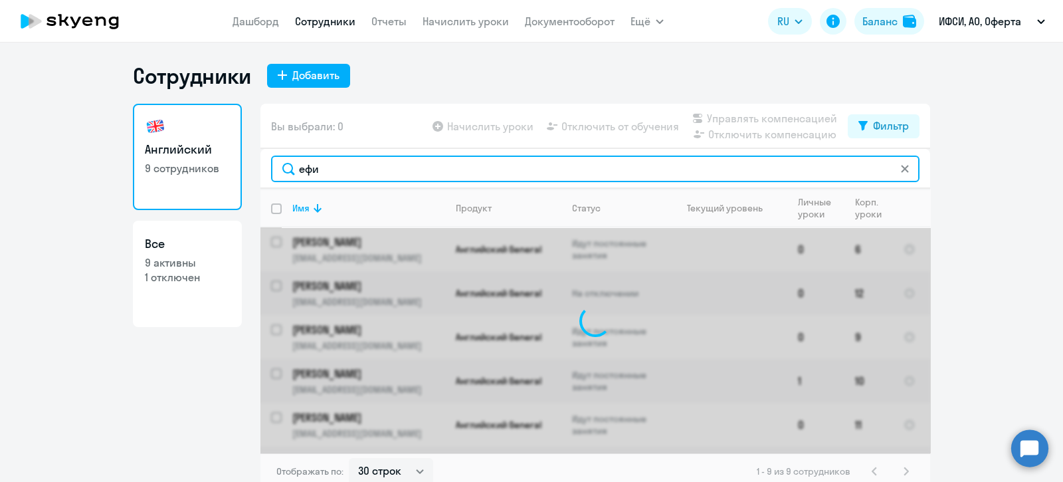
type input "ефим"
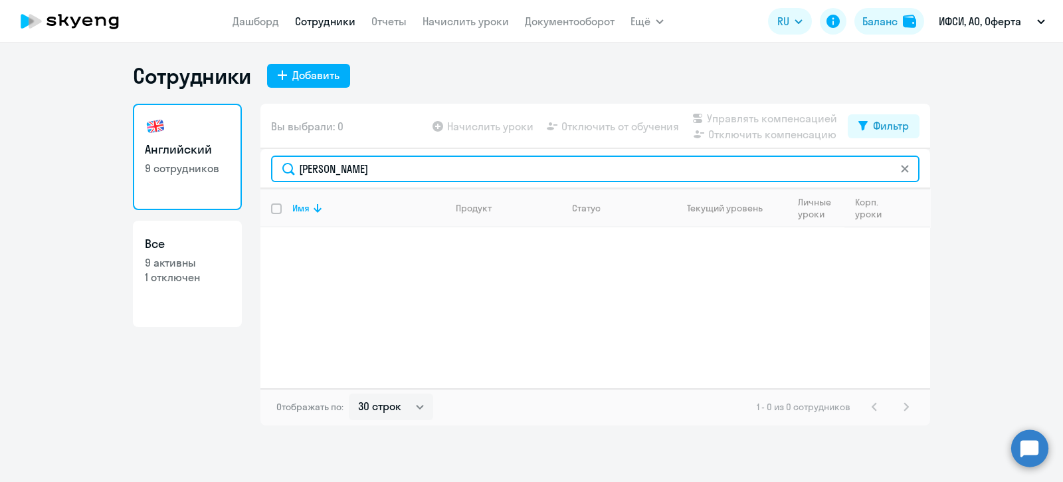
drag, startPoint x: 336, startPoint y: 167, endPoint x: 297, endPoint y: 167, distance: 38.5
click at [296, 167] on input "ефим" at bounding box center [595, 168] width 648 height 27
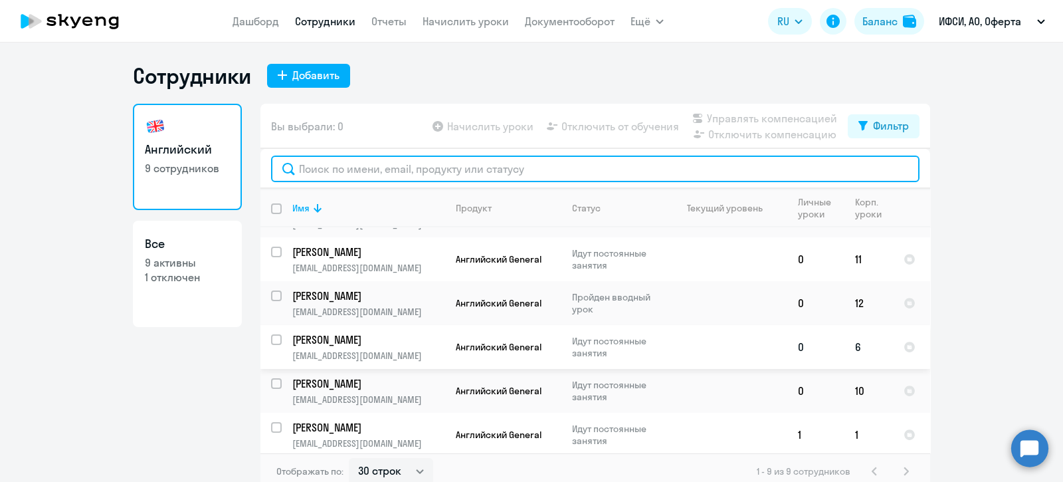
scroll to position [166, 0]
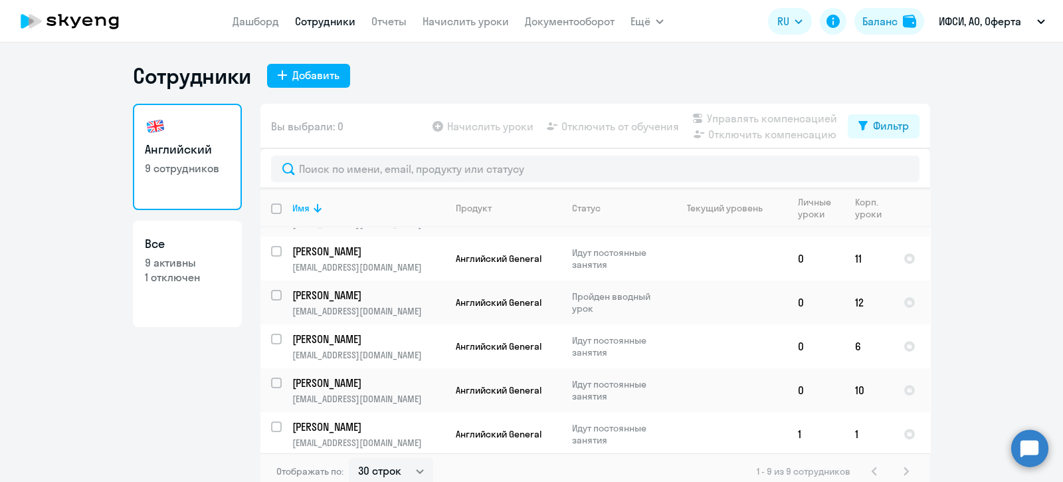
click at [163, 275] on p "1 отключен" at bounding box center [187, 277] width 85 height 15
select select "30"
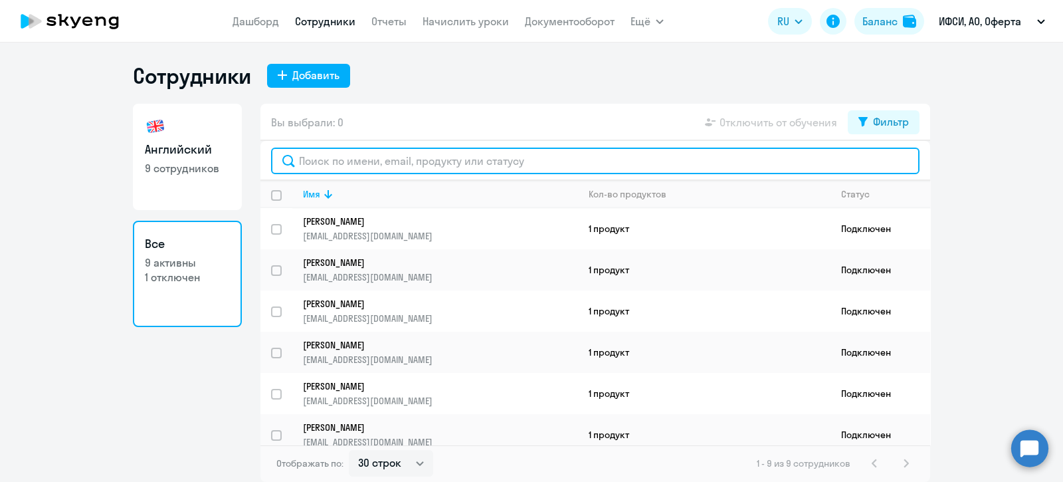
click at [337, 159] on input "text" at bounding box center [595, 161] width 648 height 27
type input "еф"
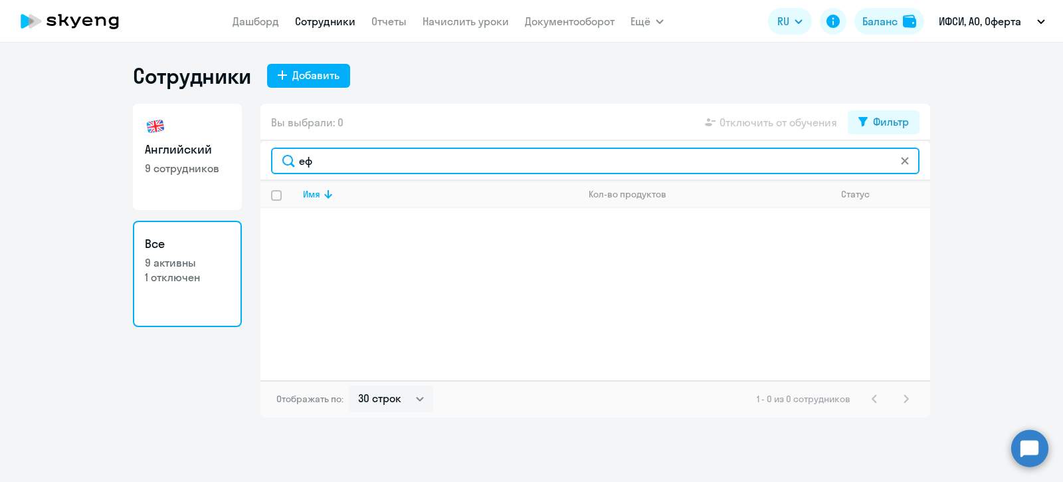
drag, startPoint x: 315, startPoint y: 167, endPoint x: 294, endPoint y: 163, distance: 21.0
click at [296, 163] on input "еф" at bounding box center [595, 161] width 648 height 27
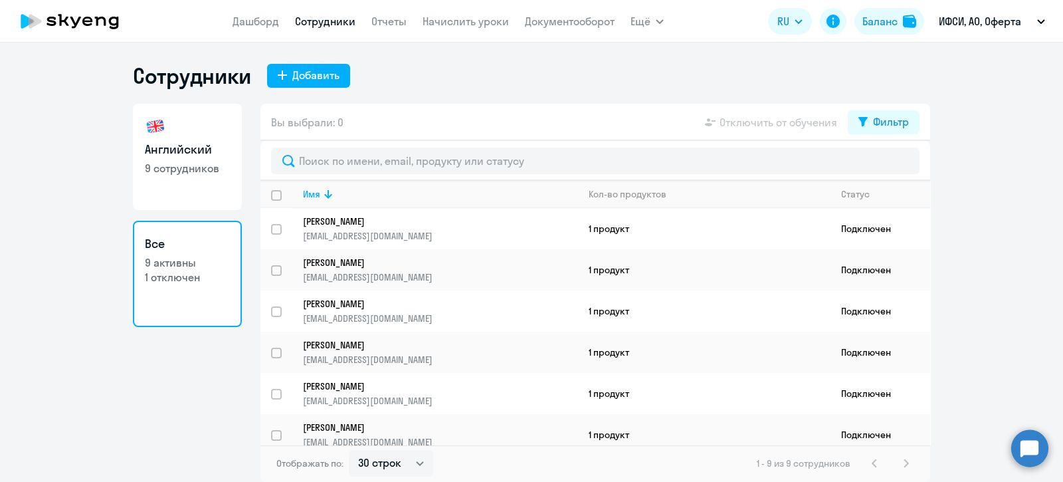
click at [198, 150] on h3 "Английский" at bounding box center [187, 149] width 85 height 17
select select "30"
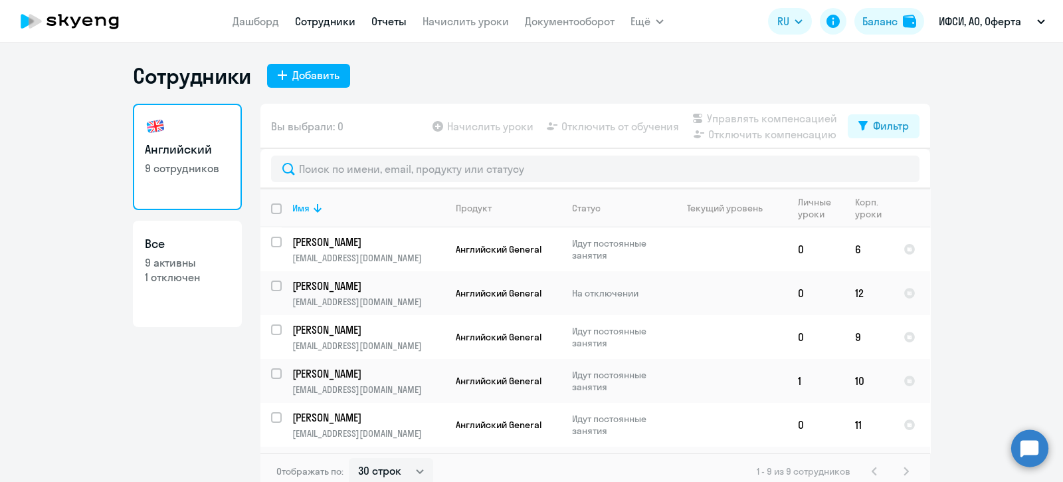
click at [381, 21] on link "Отчеты" at bounding box center [388, 21] width 35 height 13
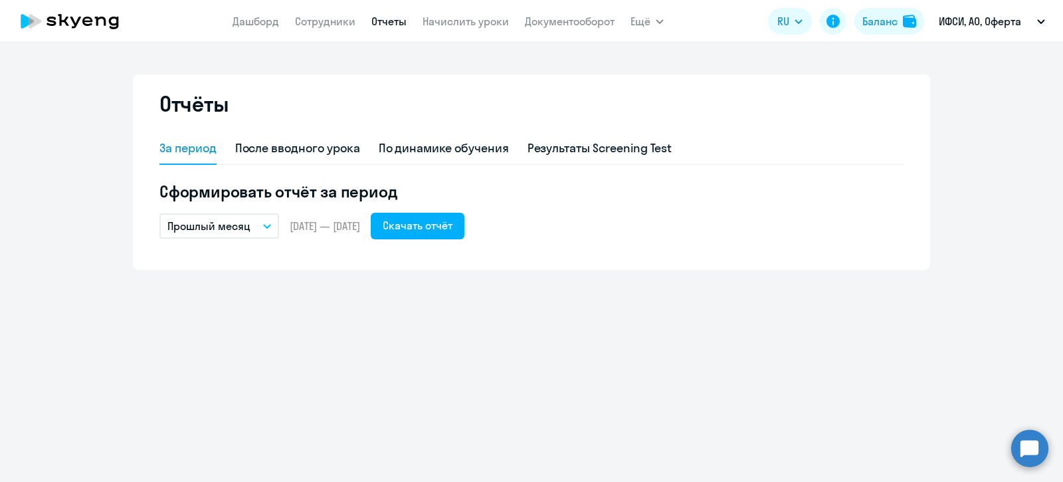
click at [260, 223] on button "Прошлый месяц" at bounding box center [219, 225] width 120 height 25
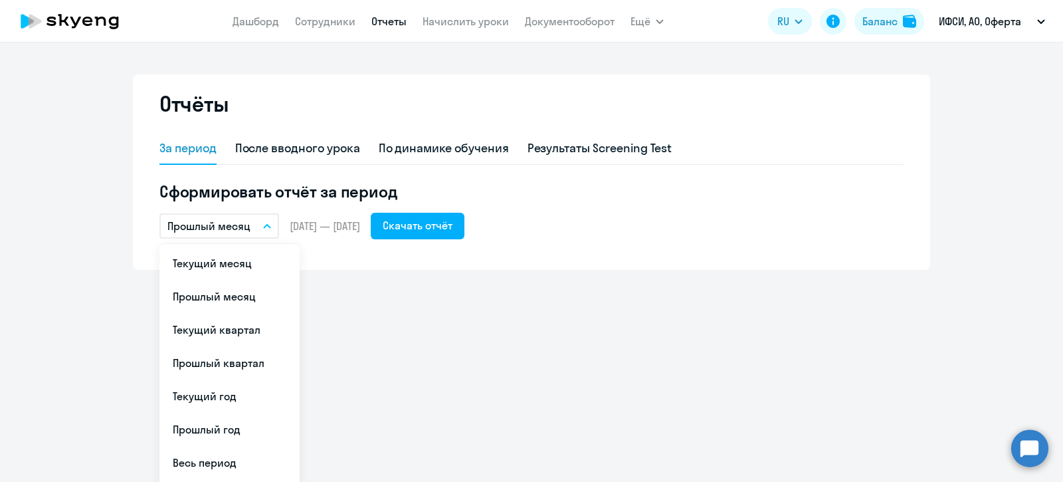
click at [256, 219] on button "Прошлый месяц" at bounding box center [219, 225] width 120 height 25
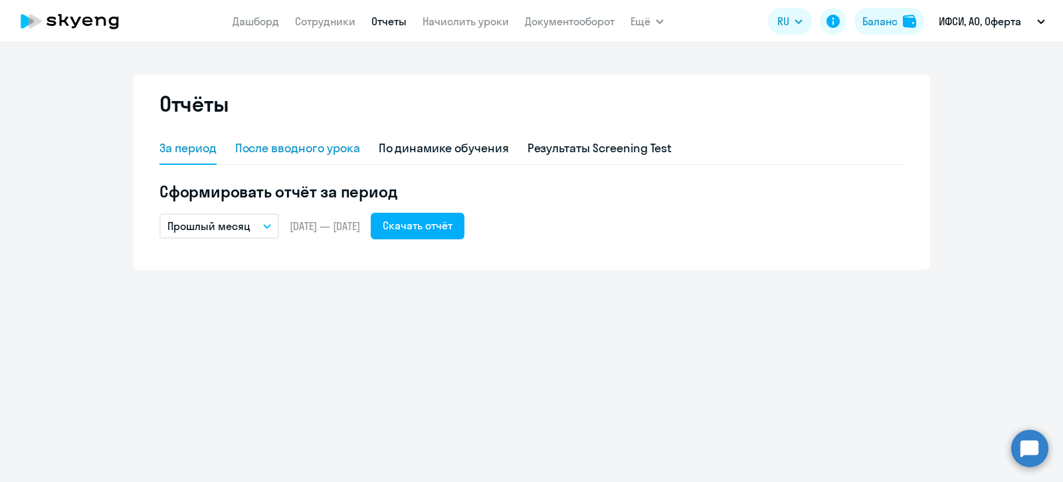
click at [282, 143] on div "После вводного урока" at bounding box center [297, 148] width 125 height 17
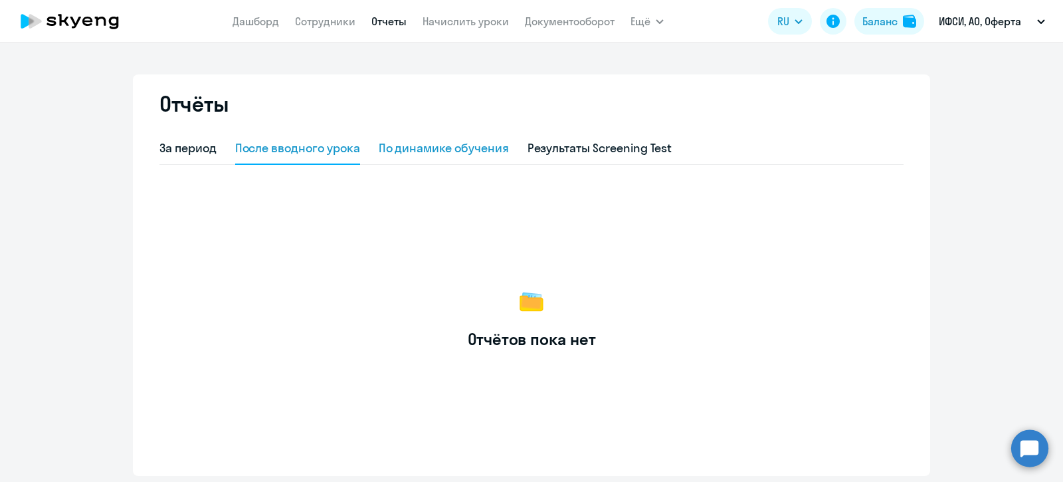
click at [430, 146] on div "По динамике обучения" at bounding box center [444, 148] width 130 height 17
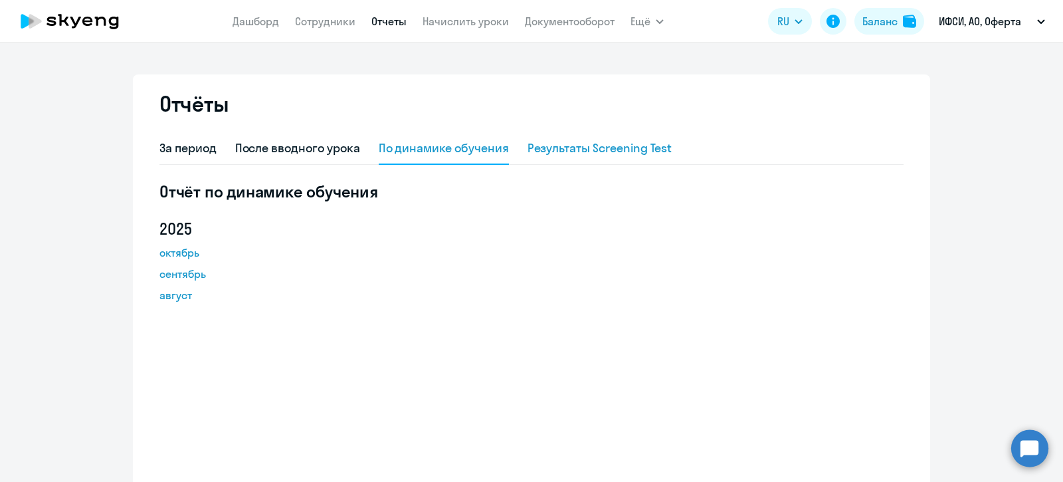
click at [588, 146] on div "Результаты Screening Test" at bounding box center [600, 148] width 145 height 17
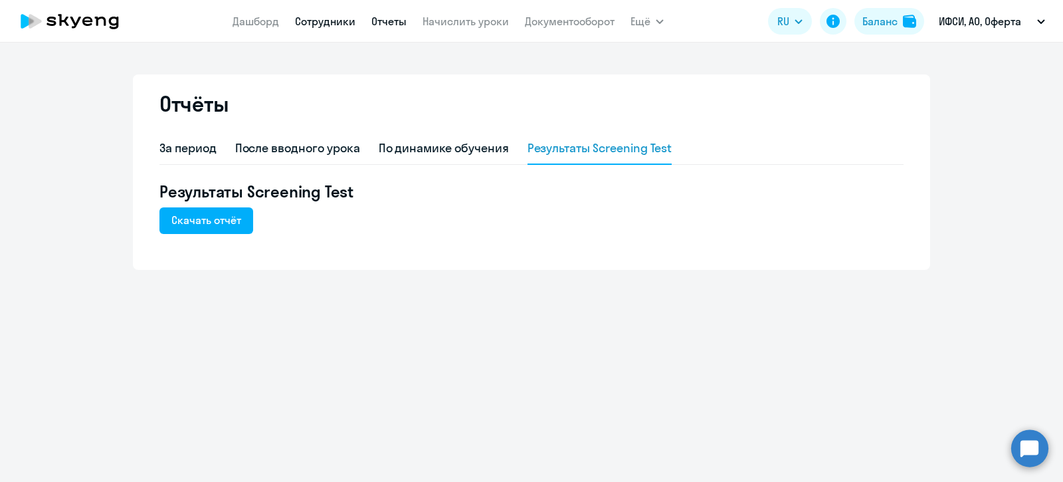
click at [342, 21] on link "Сотрудники" at bounding box center [325, 21] width 60 height 13
select select "30"
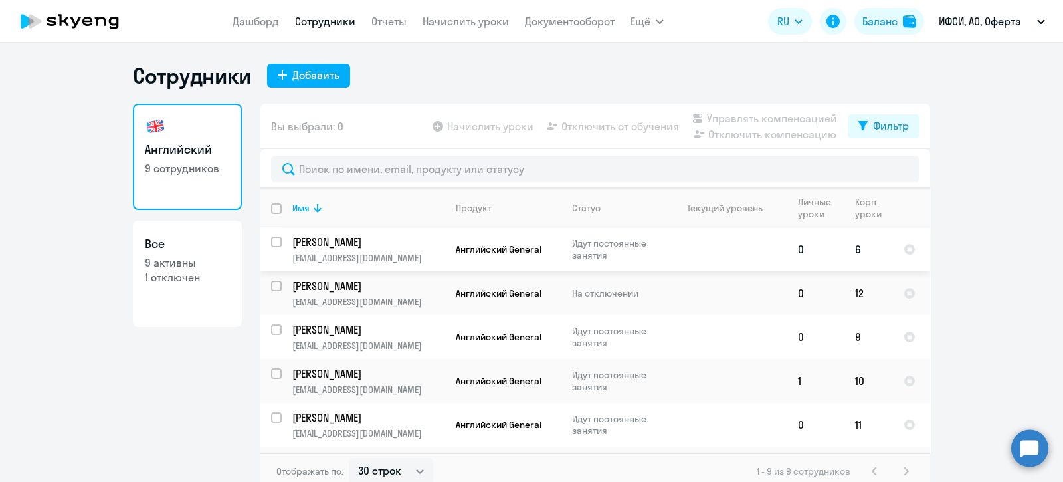
click at [344, 255] on p "k.yakovlev@indie-go.ru" at bounding box center [368, 258] width 152 height 12
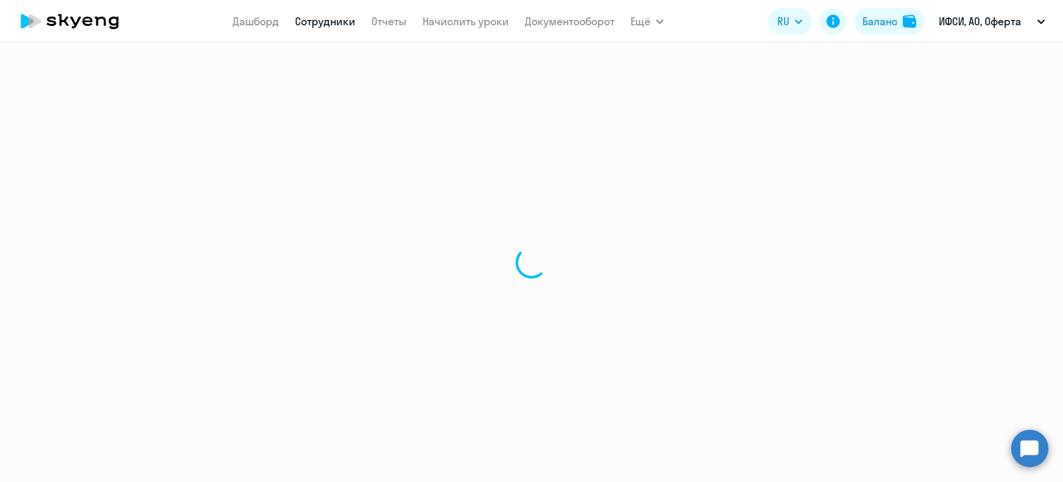
select select "english"
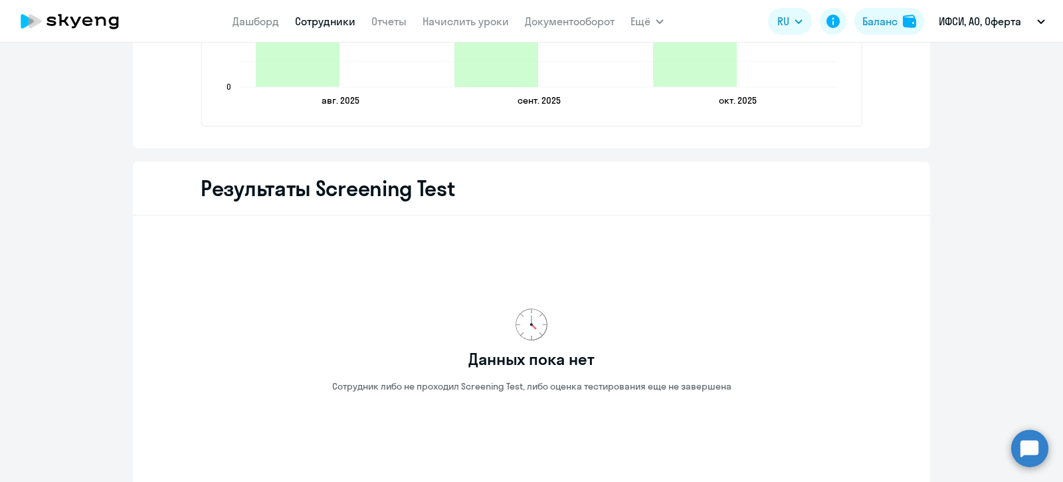
scroll to position [2038, 0]
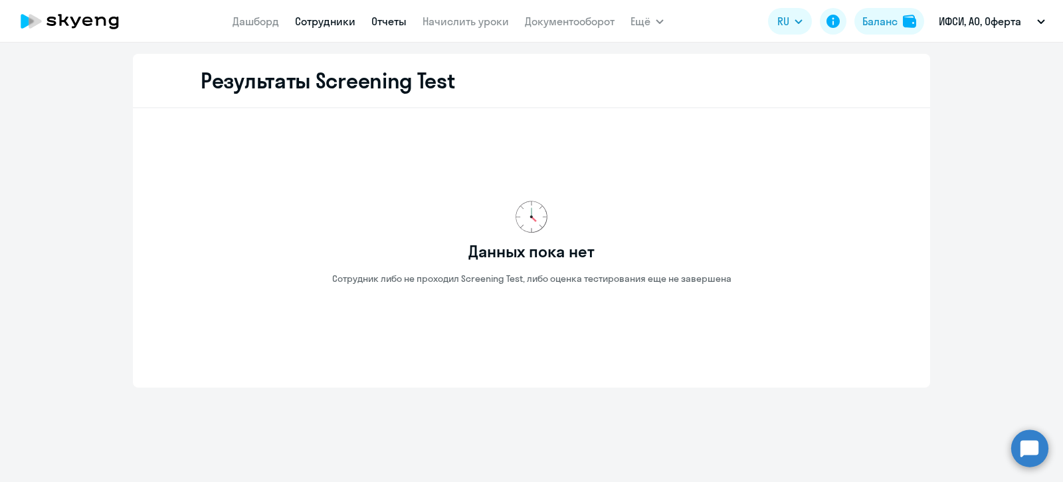
click at [393, 21] on link "Отчеты" at bounding box center [388, 21] width 35 height 13
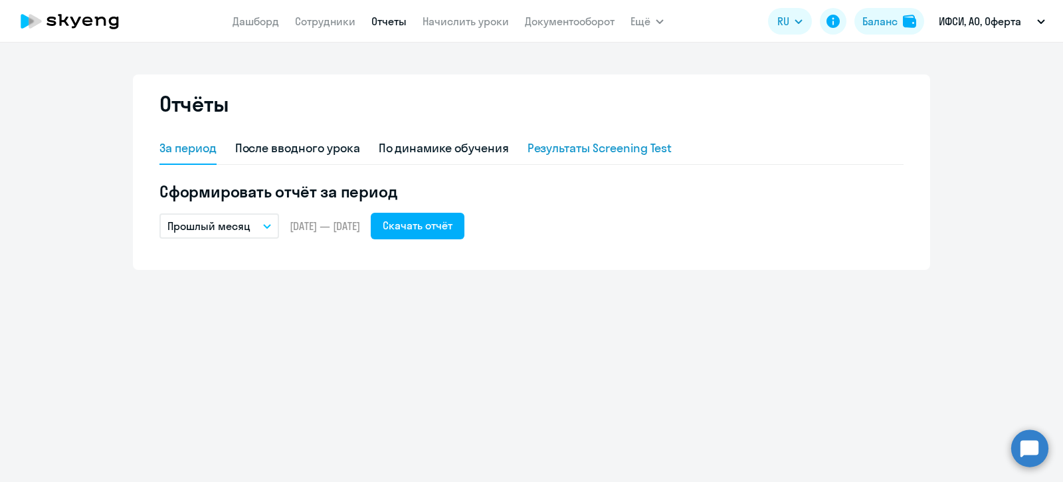
click at [600, 149] on div "Результаты Screening Test" at bounding box center [600, 148] width 145 height 17
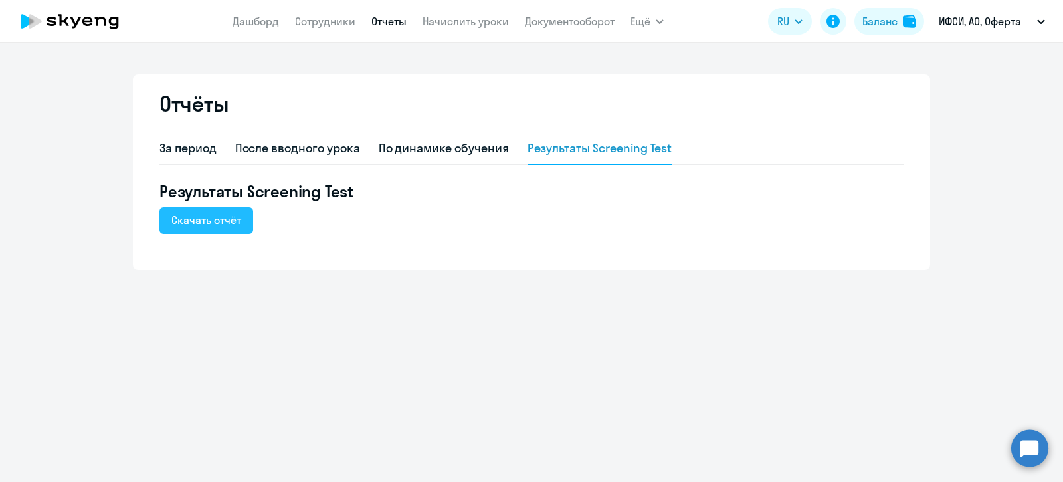
click at [212, 217] on div "Скачать отчёт" at bounding box center [206, 220] width 70 height 16
click at [454, 20] on link "Начислить уроки" at bounding box center [466, 21] width 86 height 13
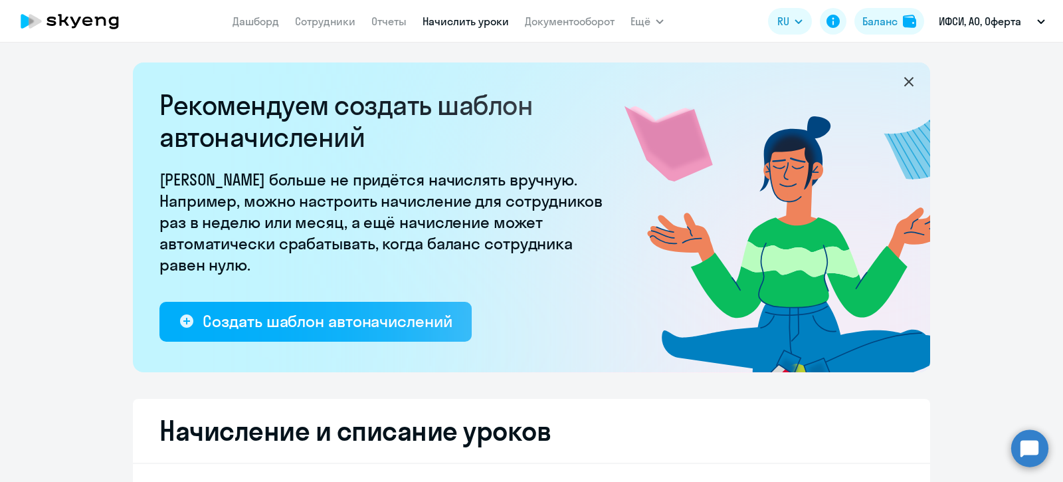
select select "10"
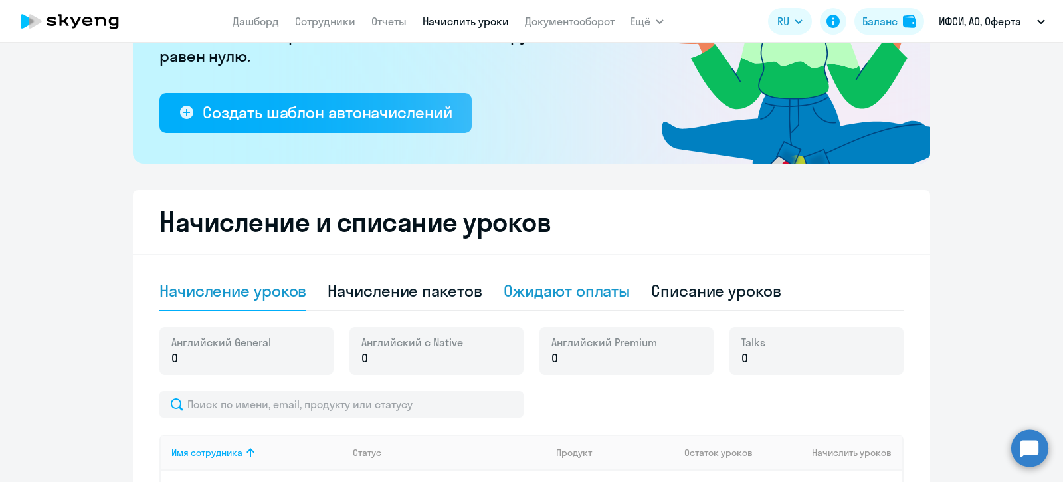
scroll to position [249, 0]
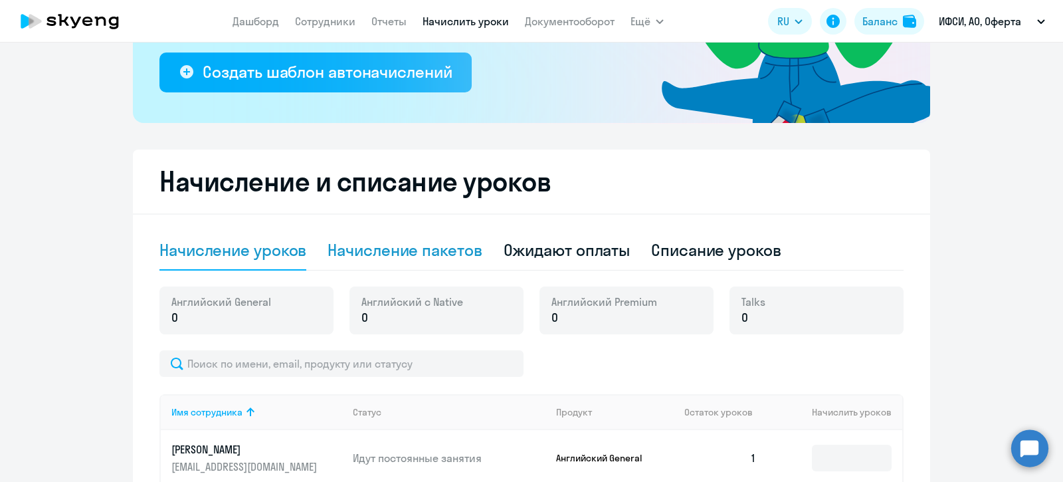
click at [399, 257] on div "Начисление пакетов" at bounding box center [405, 249] width 154 height 21
select select "10"
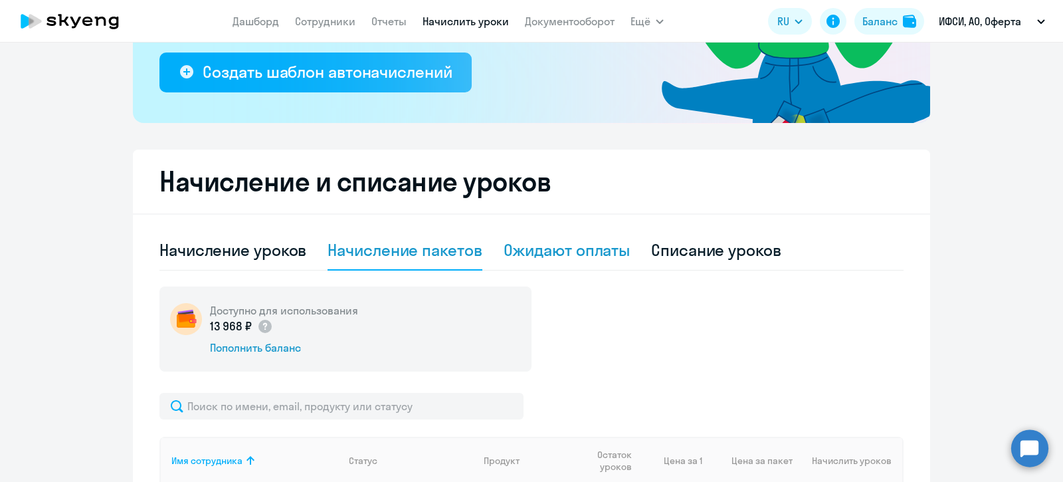
click at [575, 254] on div "Ожидают оплаты" at bounding box center [567, 249] width 127 height 21
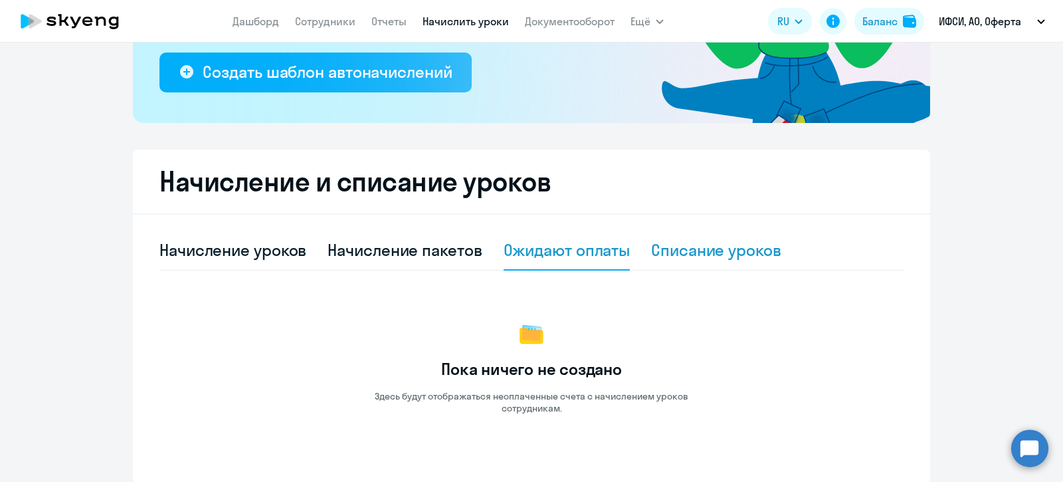
click at [730, 249] on div "Списание уроков" at bounding box center [716, 249] width 130 height 21
select select "10"
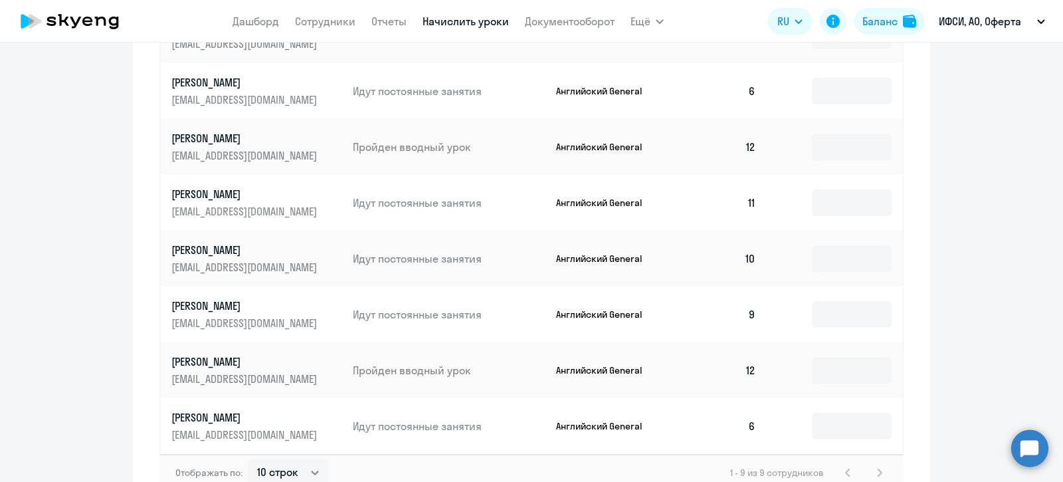
scroll to position [664, 0]
click at [823, 370] on input at bounding box center [852, 370] width 80 height 27
click at [924, 233] on div "Начисление и списание уроков Начисление уроков Начисление пакетов Ожидают оплат…" at bounding box center [531, 123] width 797 height 777
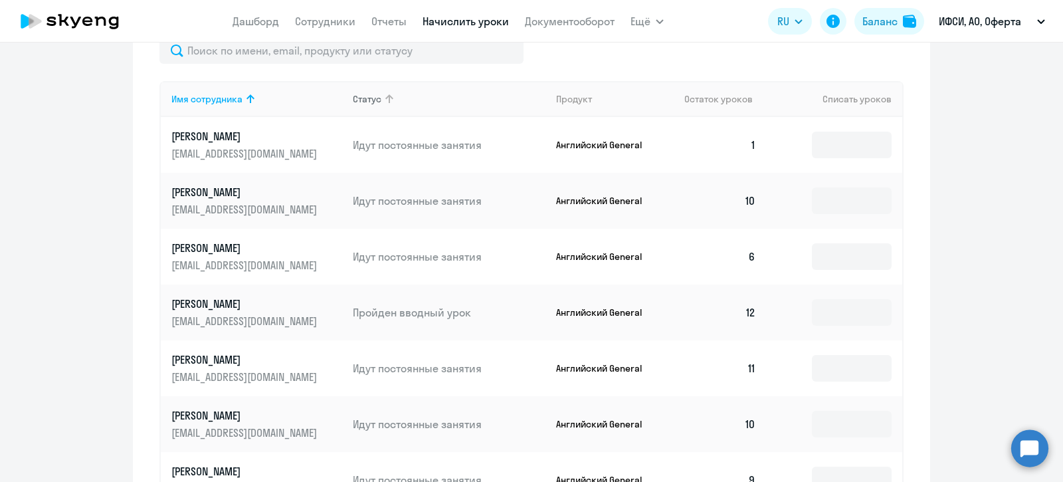
scroll to position [332, 0]
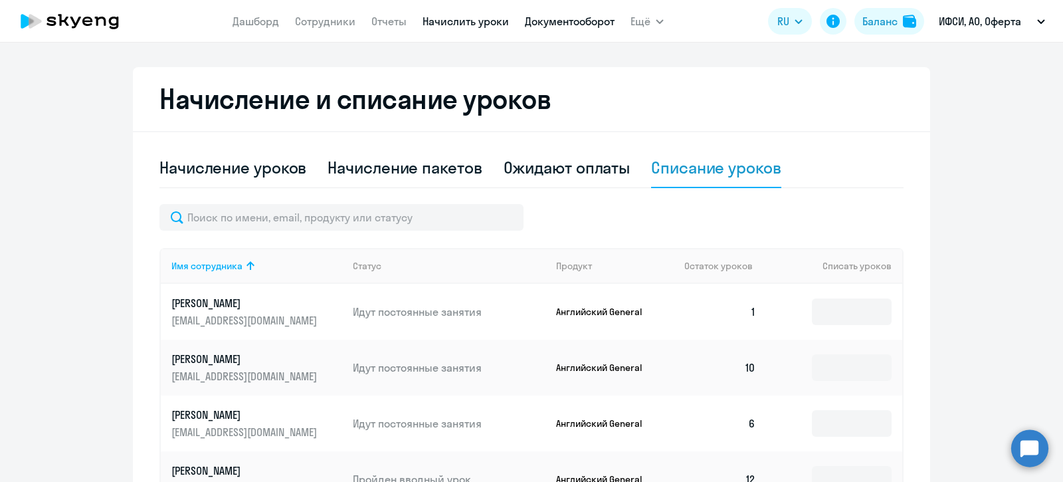
click at [571, 18] on link "Документооборот" at bounding box center [570, 21] width 90 height 13
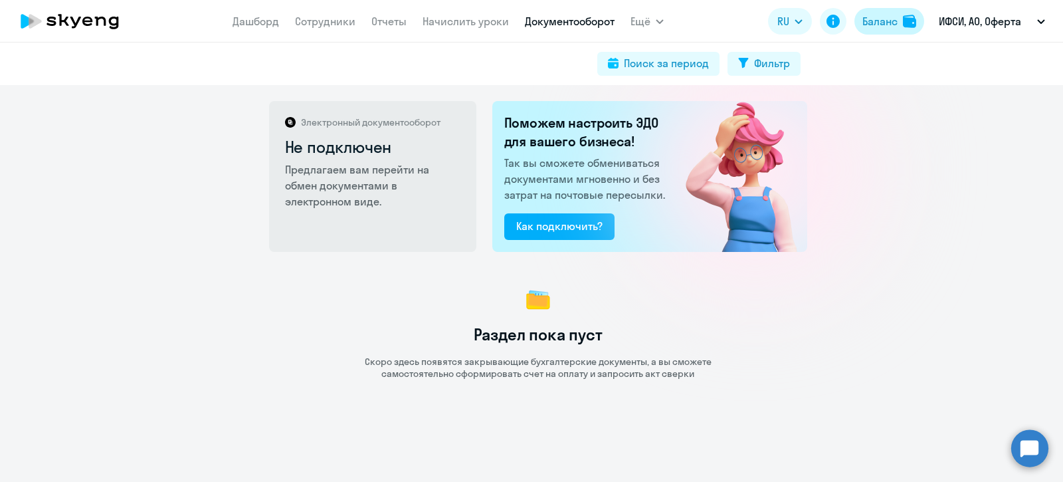
click at [882, 18] on div "Баланс" at bounding box center [879, 21] width 35 height 16
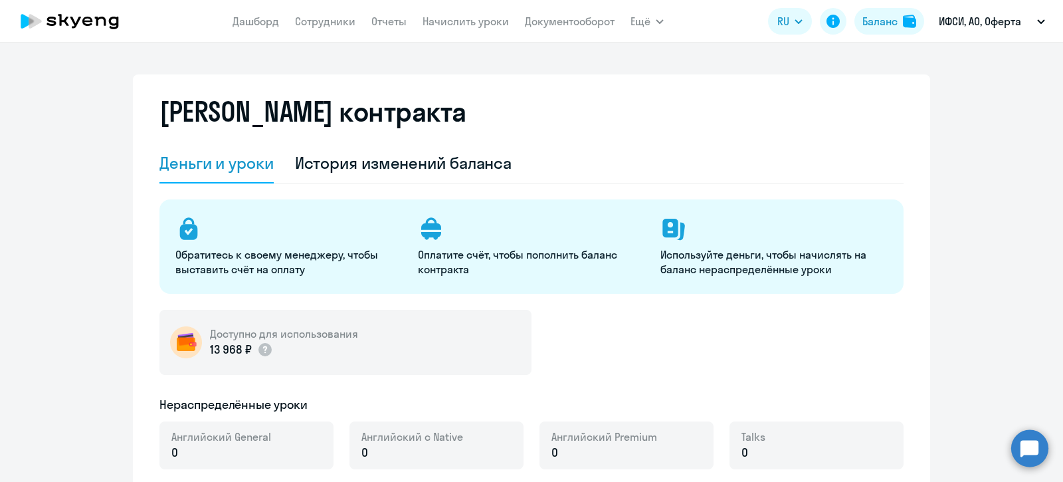
select select "english_adult_not_native_speaker"
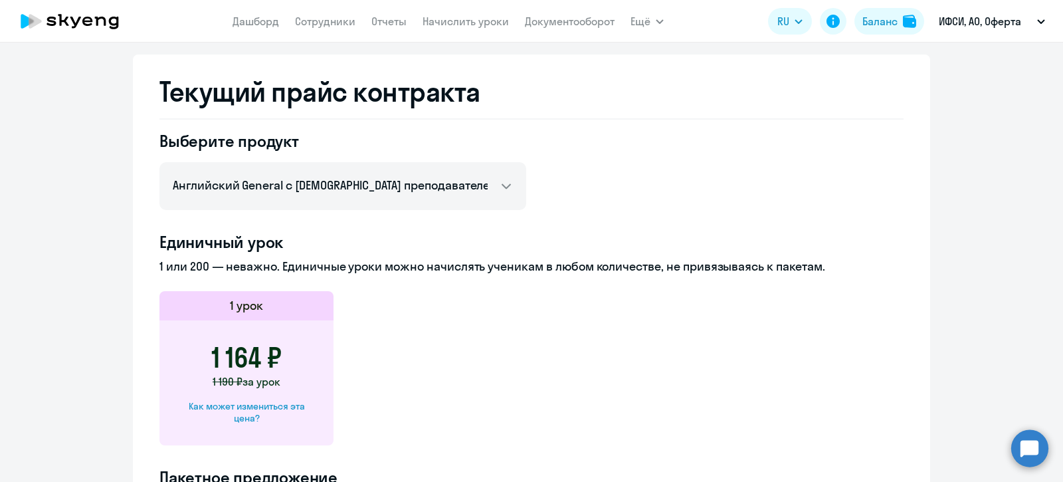
scroll to position [581, 0]
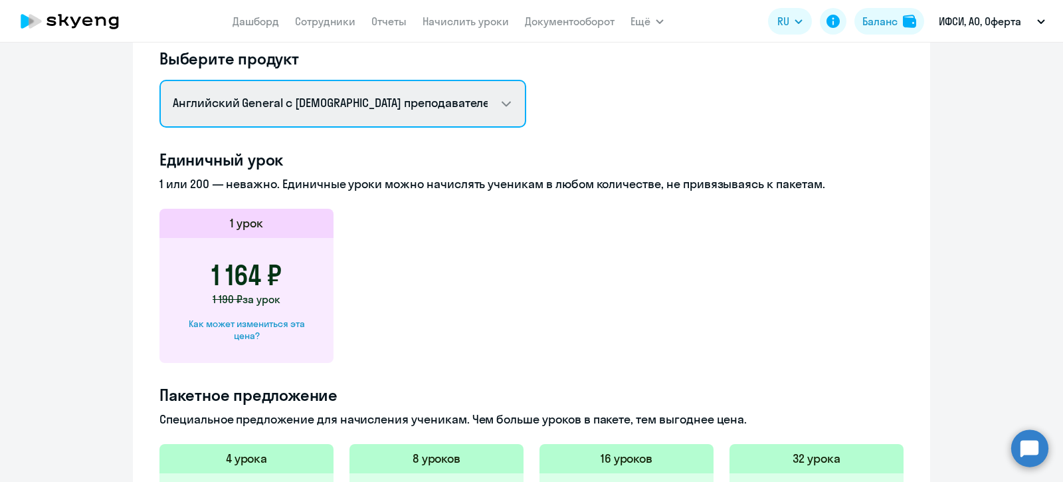
click at [502, 106] on select "Английский General с русскоговорящим преподавателем Английский General с англог…" at bounding box center [342, 104] width 367 height 48
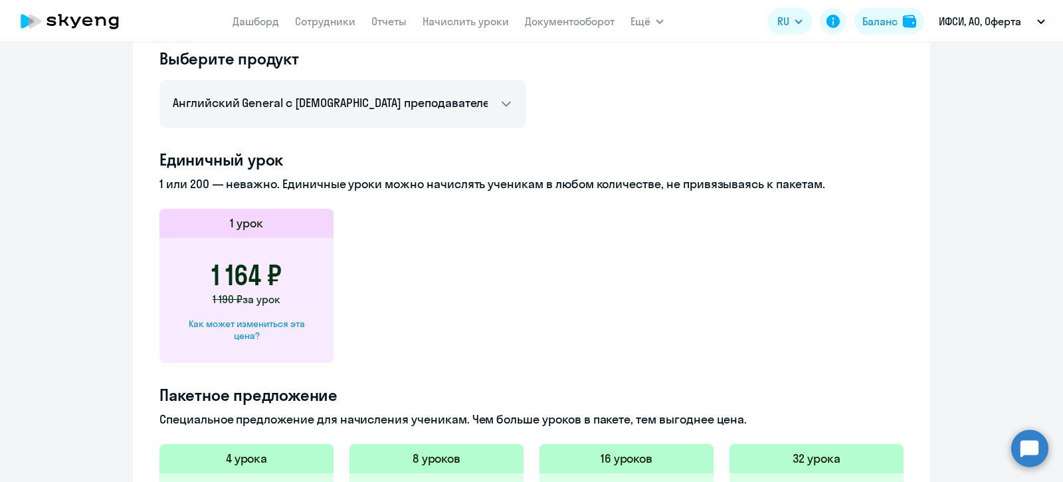
click at [691, 270] on app-price-card "1 урок 1 164 ₽ 1 190 ₽ за урок Как может измениться эта цена?" at bounding box center [531, 286] width 744 height 154
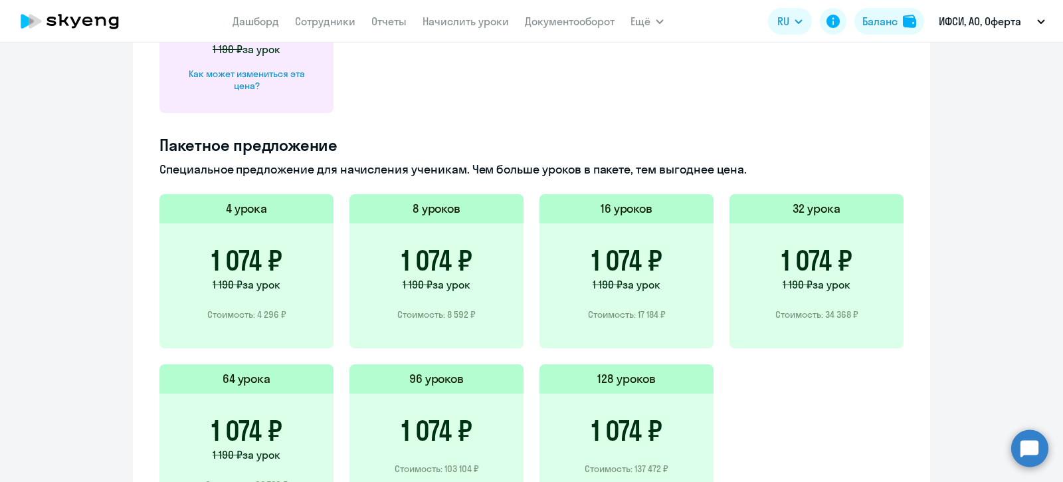
scroll to position [747, 0]
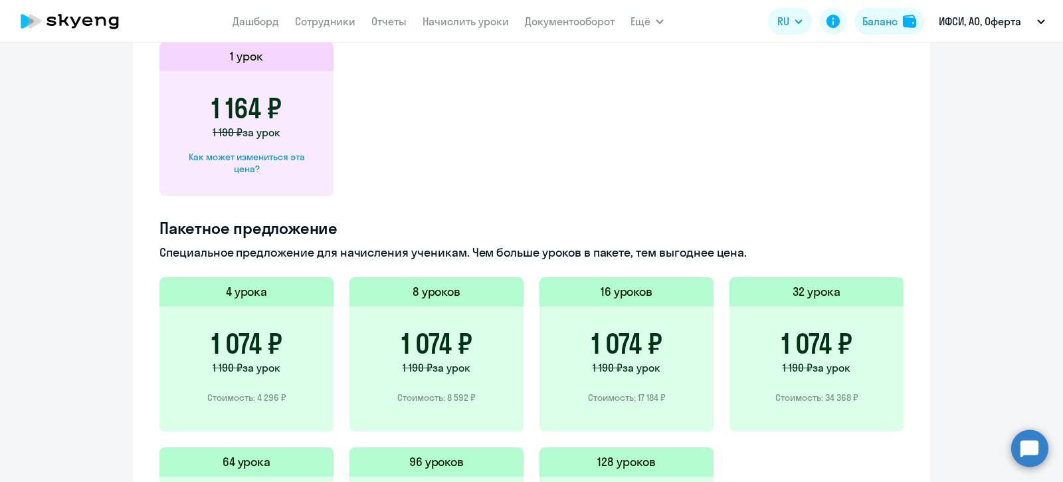
click at [237, 157] on div "Как может измениться эта цена?" at bounding box center [247, 163] width 132 height 24
select select "english_adult_not_native_speaker"
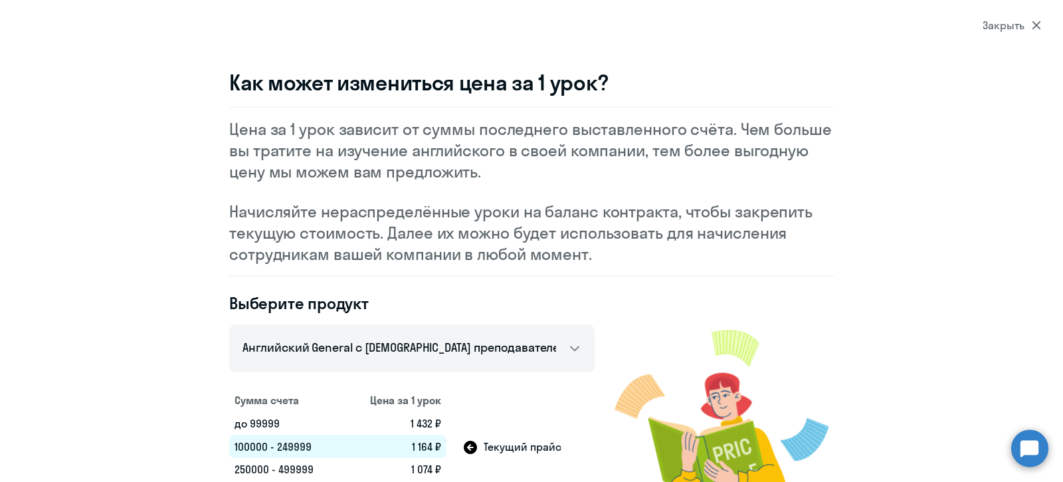
scroll to position [60, 0]
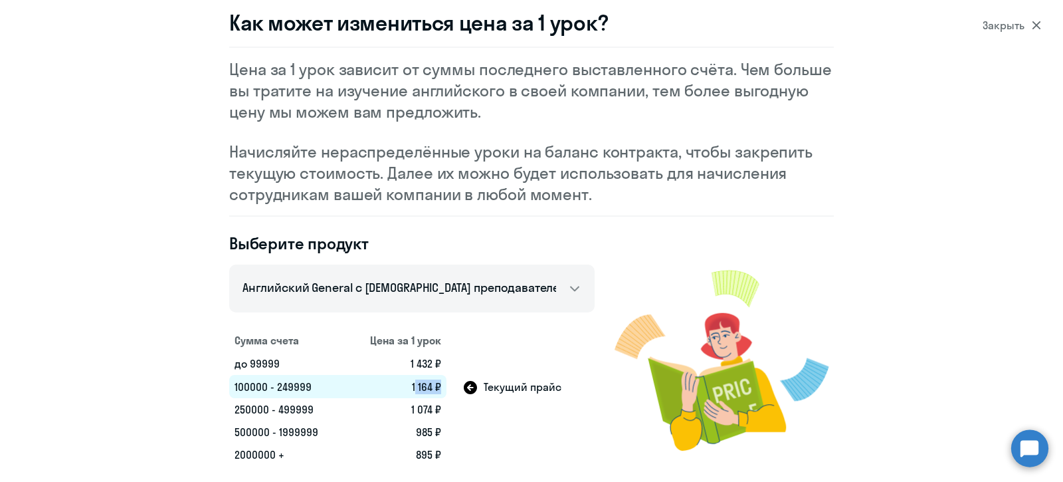
drag, startPoint x: 403, startPoint y: 384, endPoint x: 429, endPoint y: 382, distance: 25.3
click at [429, 382] on td "1 164 ₽" at bounding box center [396, 386] width 101 height 23
drag, startPoint x: 411, startPoint y: 450, endPoint x: 423, endPoint y: 450, distance: 12.6
click at [423, 450] on td "895 ₽" at bounding box center [396, 454] width 101 height 23
drag, startPoint x: 402, startPoint y: 403, endPoint x: 427, endPoint y: 405, distance: 24.6
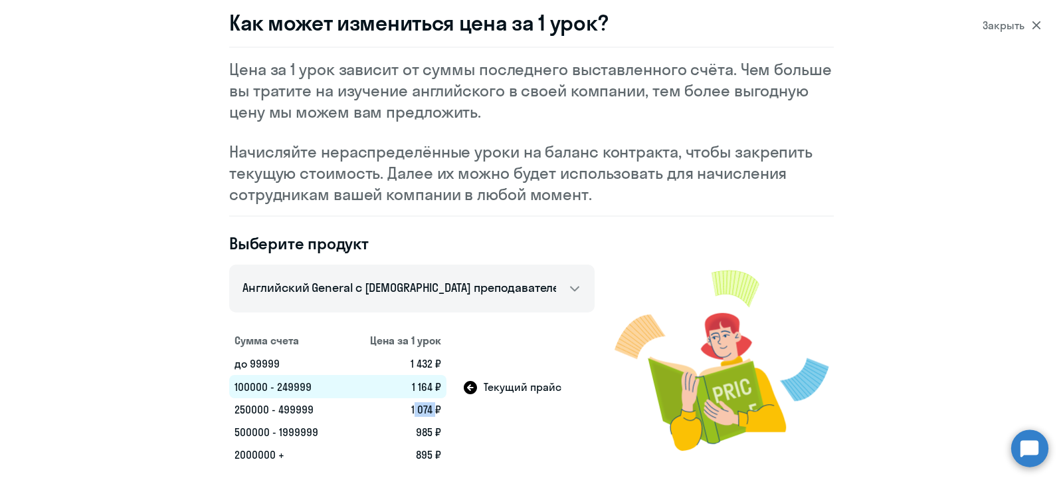
click at [427, 405] on td "1 074 ₽" at bounding box center [396, 409] width 101 height 23
click at [479, 435] on td at bounding box center [521, 432] width 148 height 23
click at [1006, 24] on div "Закрыть" at bounding box center [1012, 25] width 58 height 16
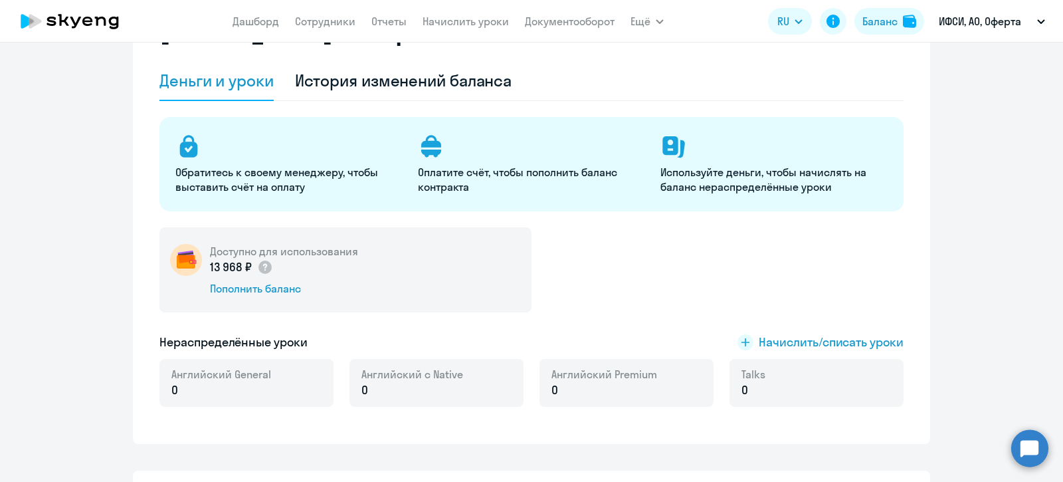
scroll to position [0, 0]
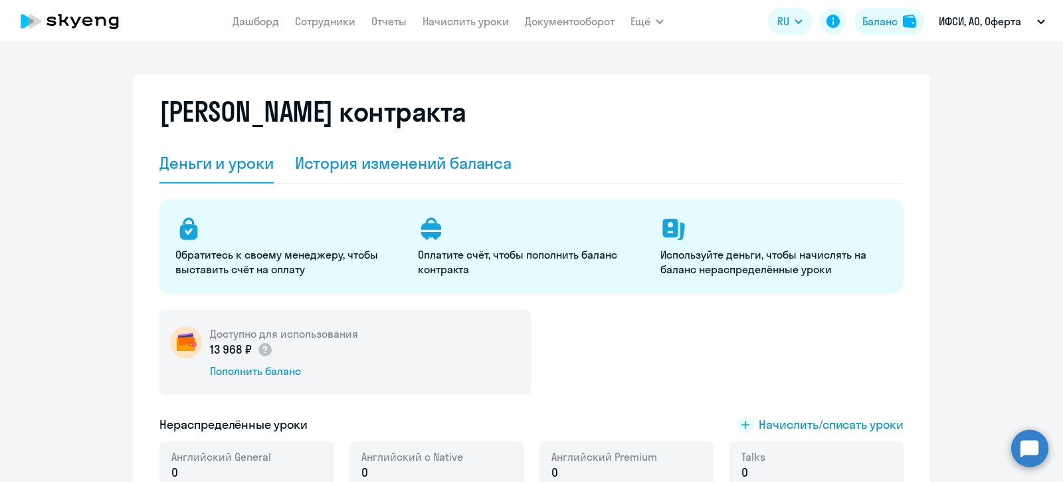
click at [365, 161] on div "История изменений баланса" at bounding box center [403, 162] width 217 height 21
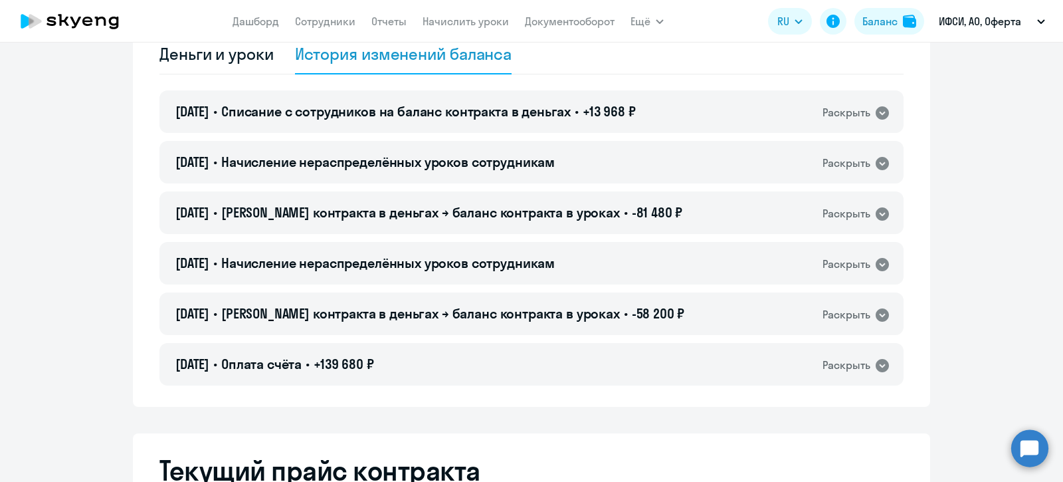
scroll to position [82, 0]
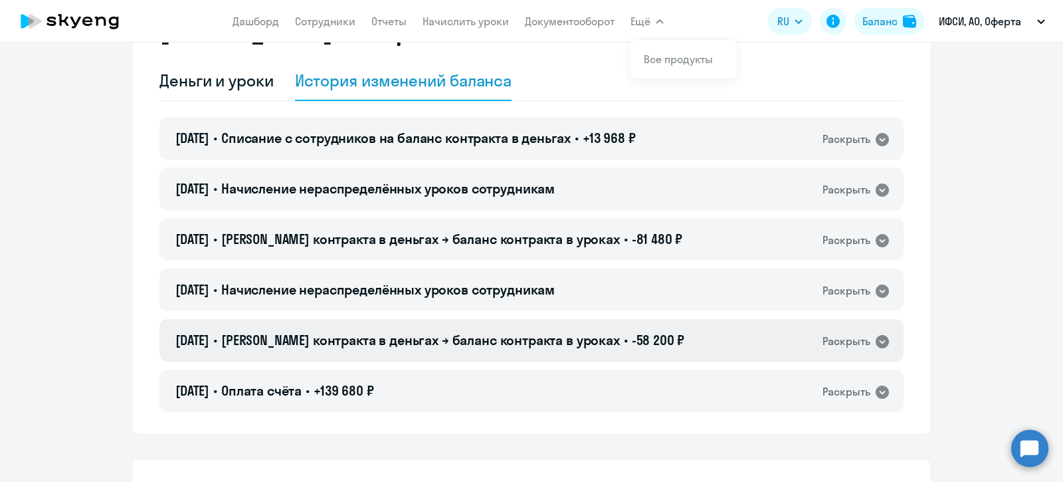
click at [840, 335] on div "Раскрыть" at bounding box center [847, 341] width 48 height 17
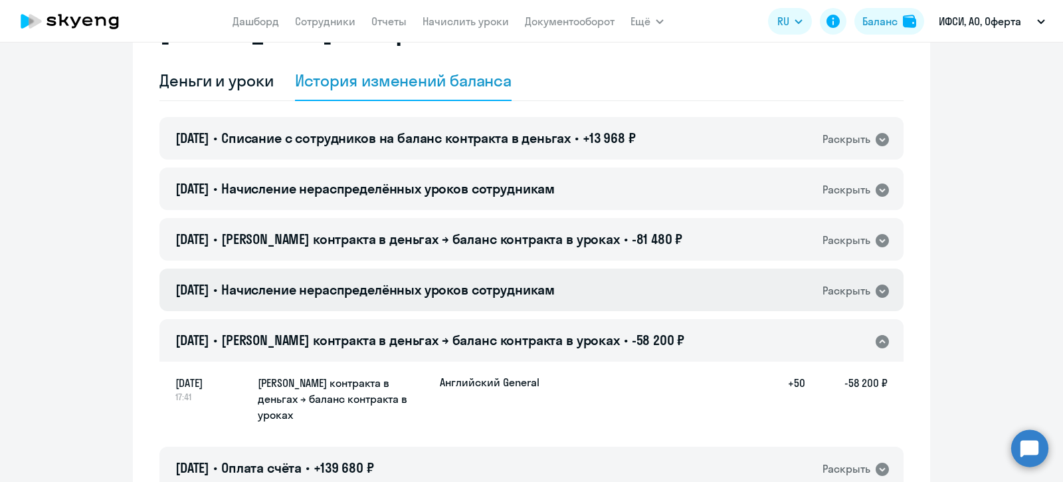
click at [842, 289] on div "Раскрыть" at bounding box center [847, 290] width 48 height 17
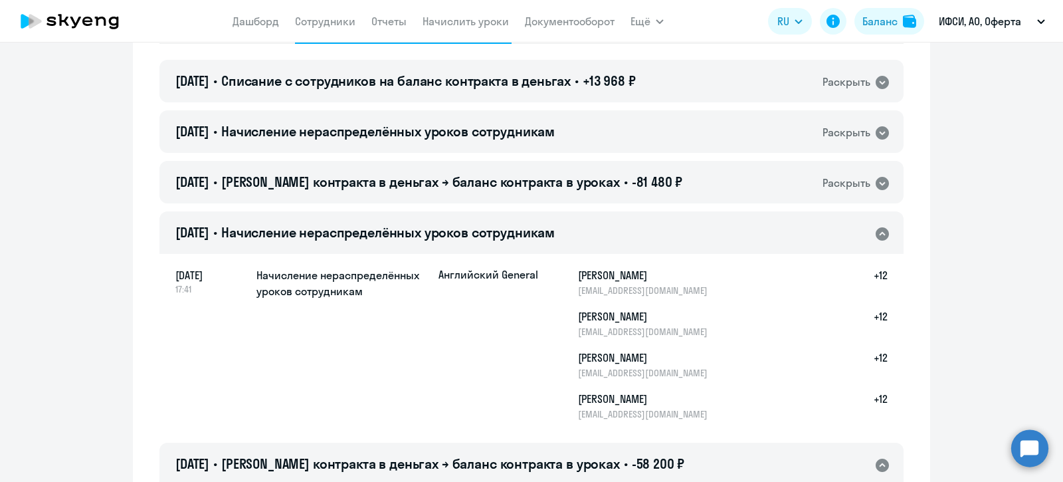
scroll to position [165, 0]
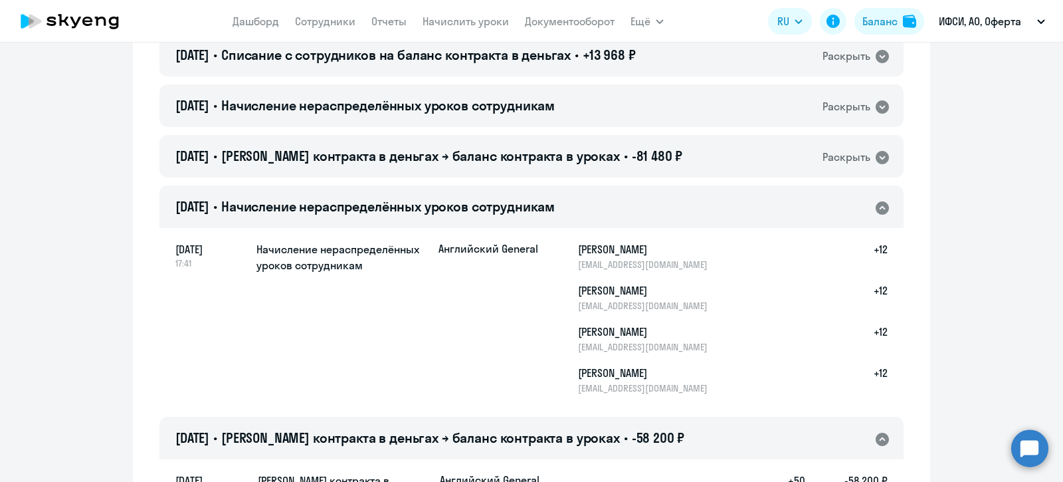
drag, startPoint x: 169, startPoint y: 245, endPoint x: 219, endPoint y: 244, distance: 49.2
click at [219, 245] on div "25 августа 17:41 Начисление нераспределённых уроков сотрудникам Английский Gene…" at bounding box center [531, 318] width 744 height 182
click at [165, 287] on div "25 августа 17:41 Начисление нераспределённых уроков сотрудникам Английский Gene…" at bounding box center [531, 318] width 744 height 182
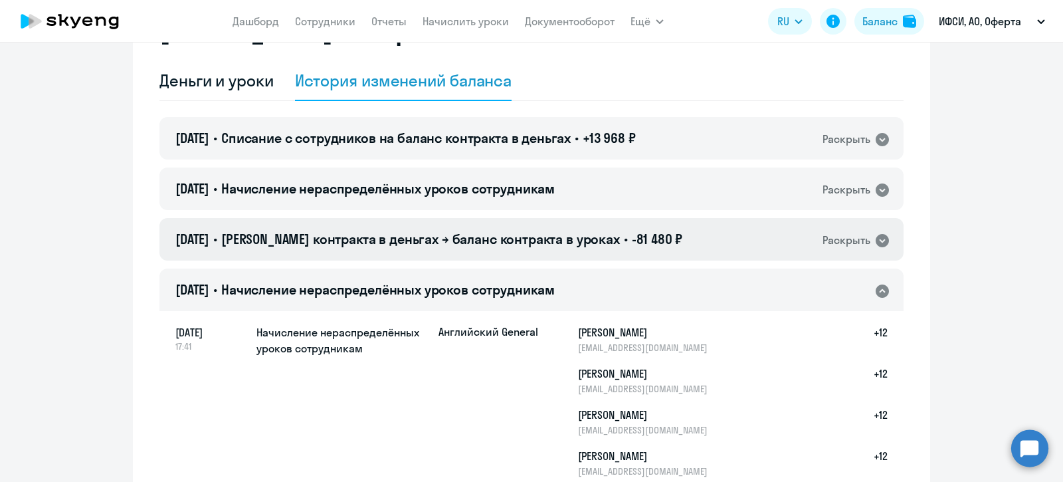
click at [878, 240] on icon at bounding box center [882, 240] width 13 height 13
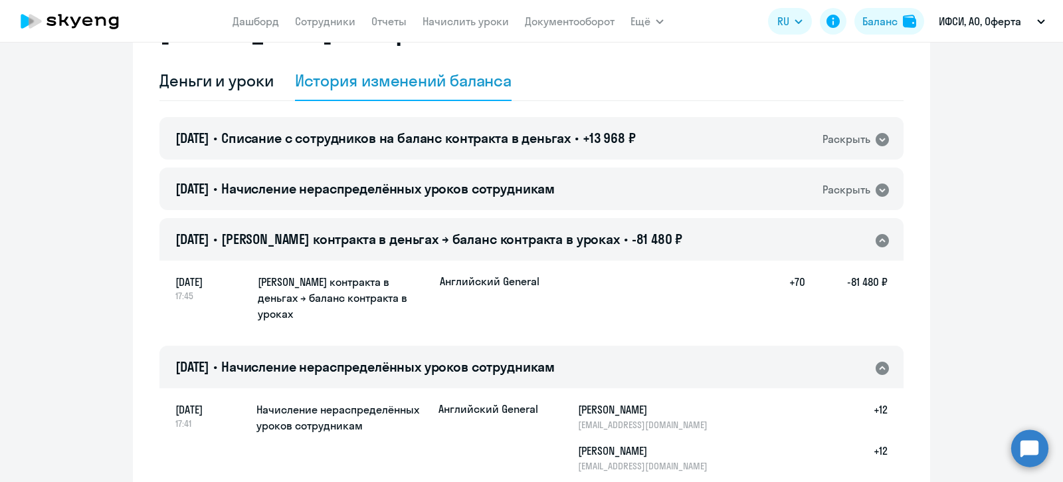
click at [876, 235] on icon at bounding box center [882, 240] width 13 height 13
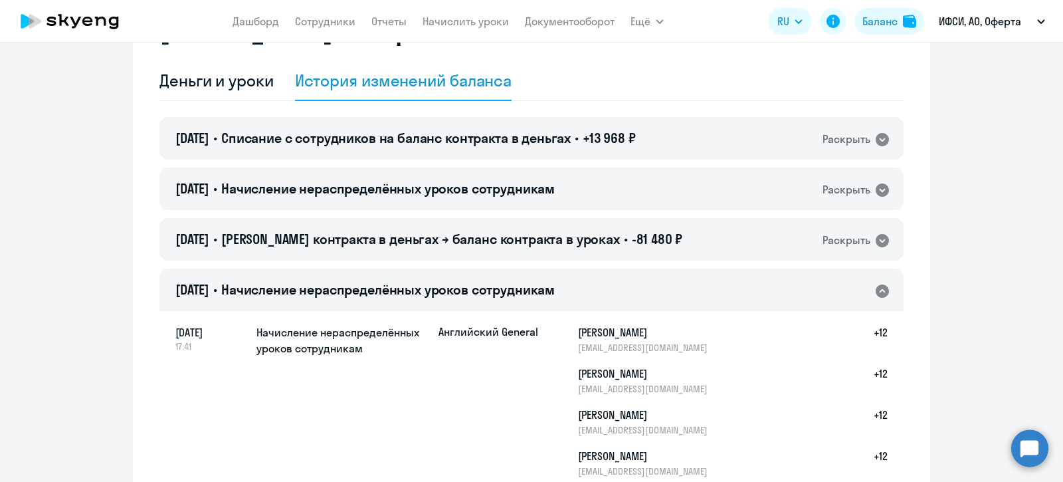
click at [877, 293] on icon at bounding box center [882, 290] width 13 height 13
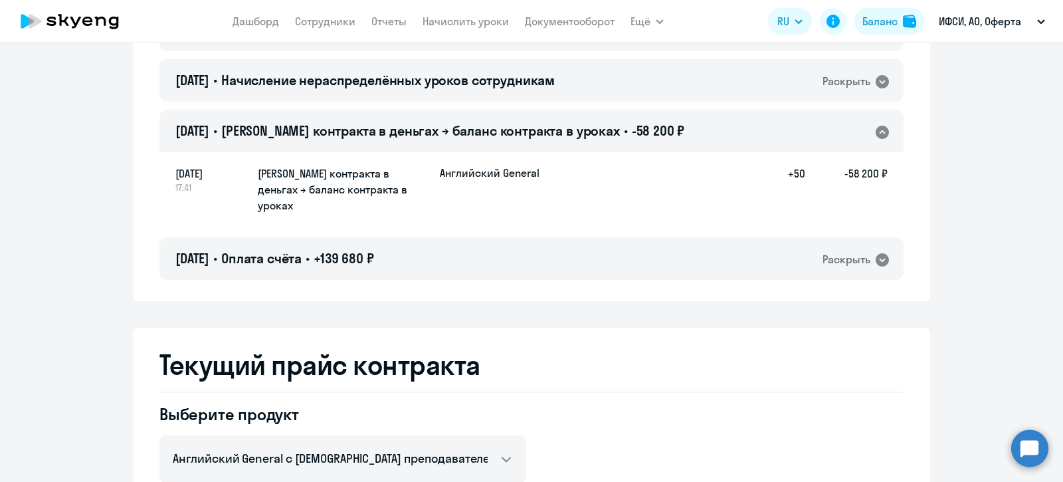
scroll to position [332, 0]
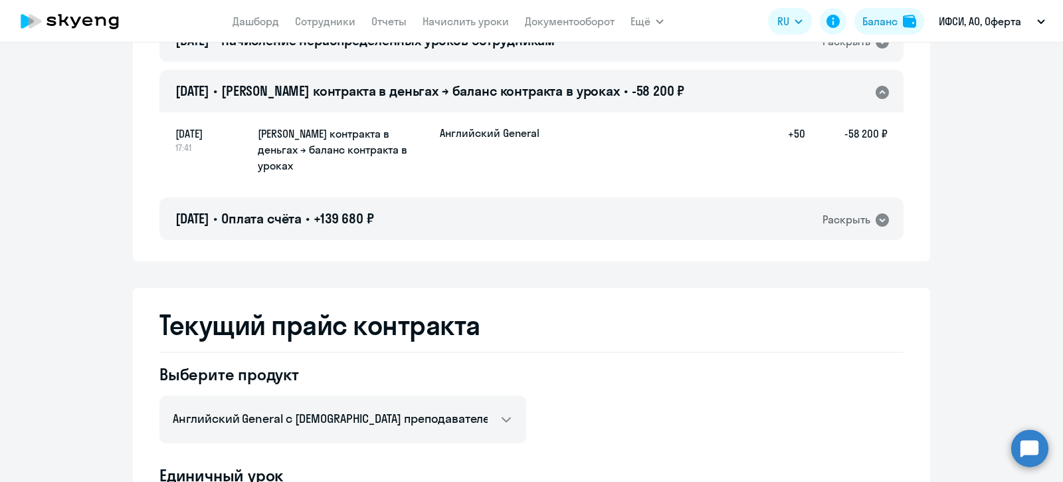
click at [880, 90] on icon at bounding box center [882, 92] width 13 height 13
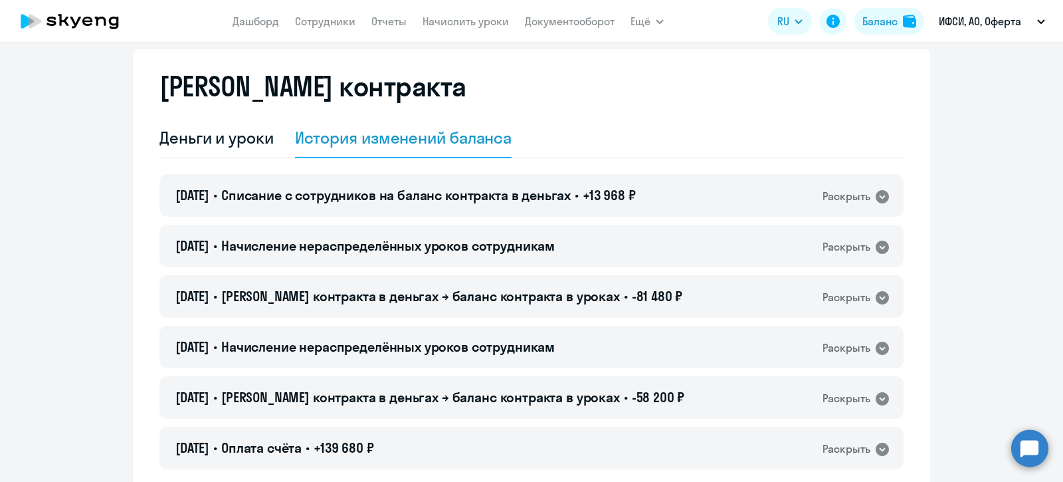
scroll to position [0, 0]
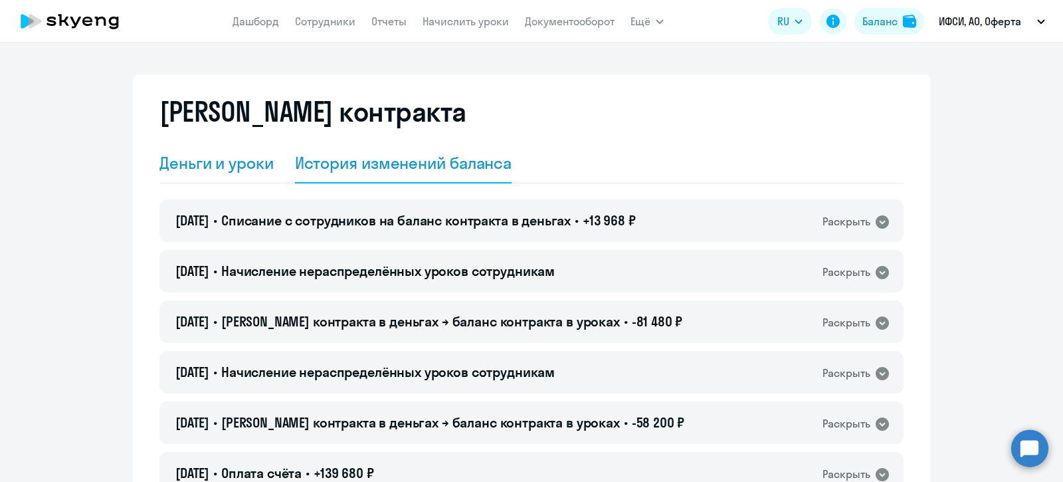
click at [196, 149] on div "Деньги и уроки" at bounding box center [216, 164] width 114 height 40
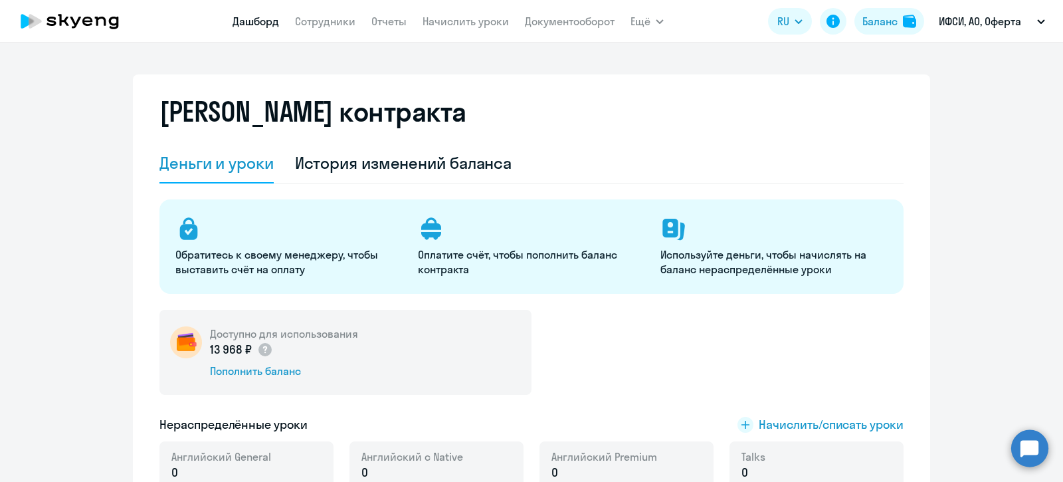
click at [258, 26] on link "Дашборд" at bounding box center [256, 21] width 47 height 13
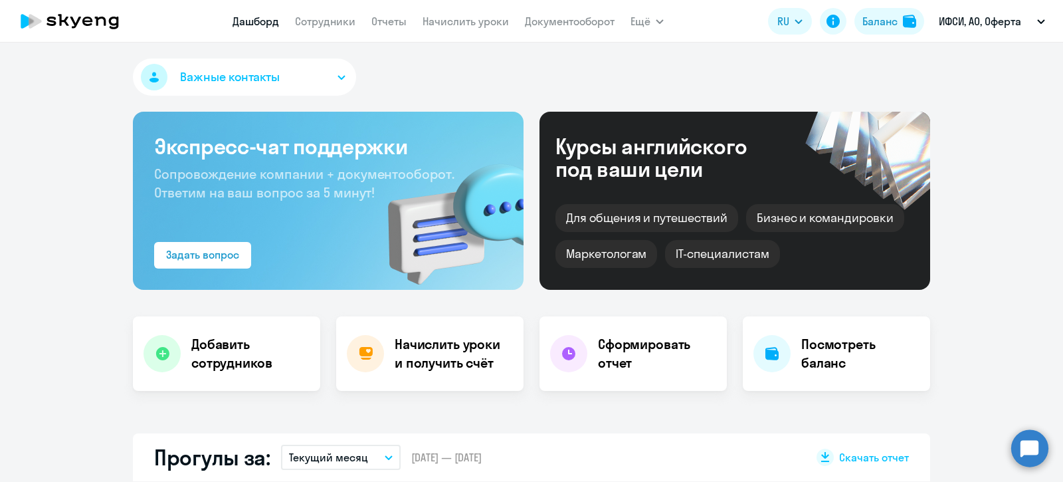
select select "30"
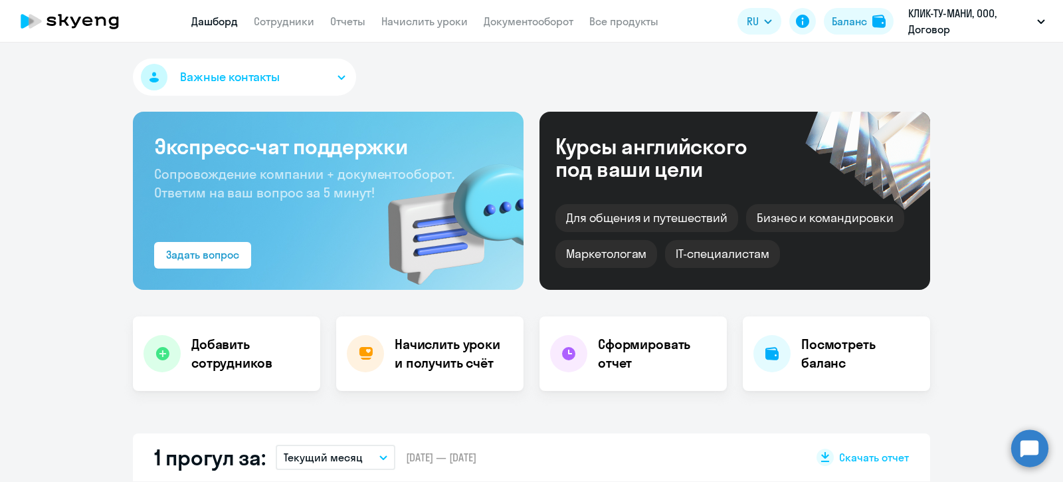
select select "30"
click at [546, 22] on link "Документооборот" at bounding box center [529, 21] width 90 height 13
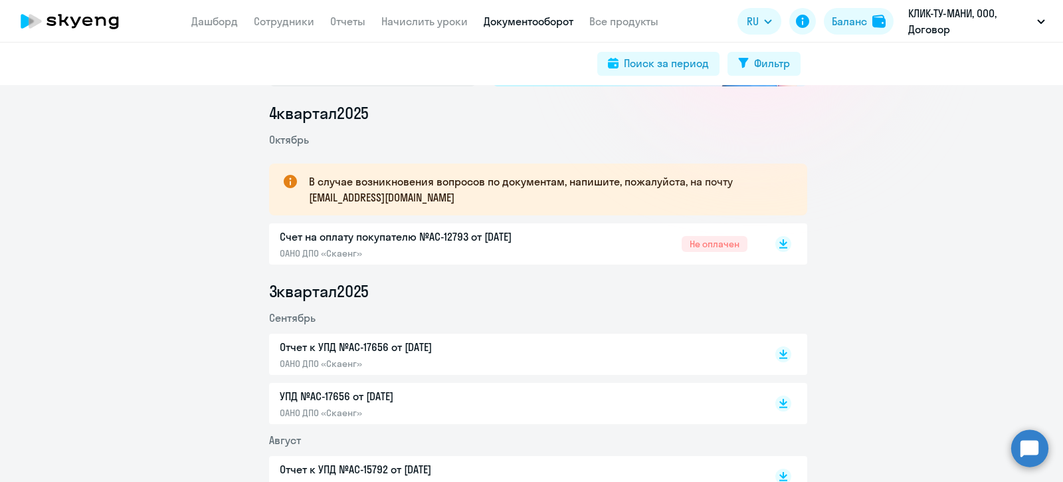
scroll to position [82, 0]
